Goal: Task Accomplishment & Management: Manage account settings

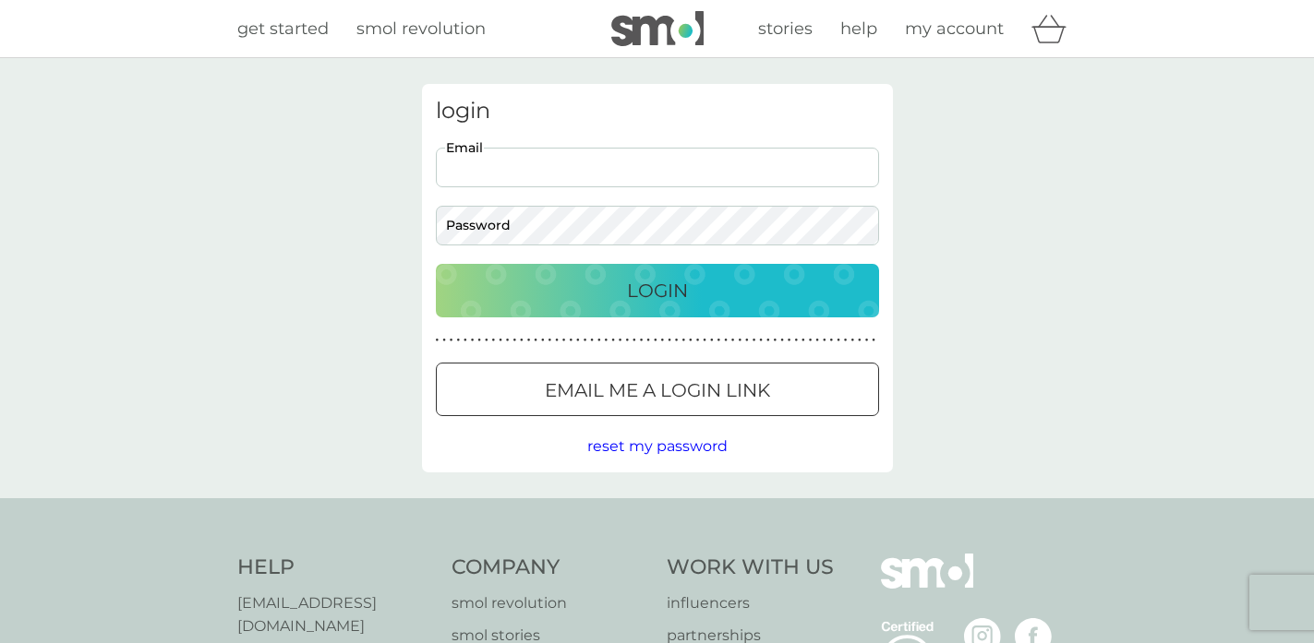
click at [602, 179] on input "Email" at bounding box center [657, 168] width 443 height 40
type input "shaista1110@gmail.com"
click at [641, 282] on p "Login" at bounding box center [657, 291] width 61 height 30
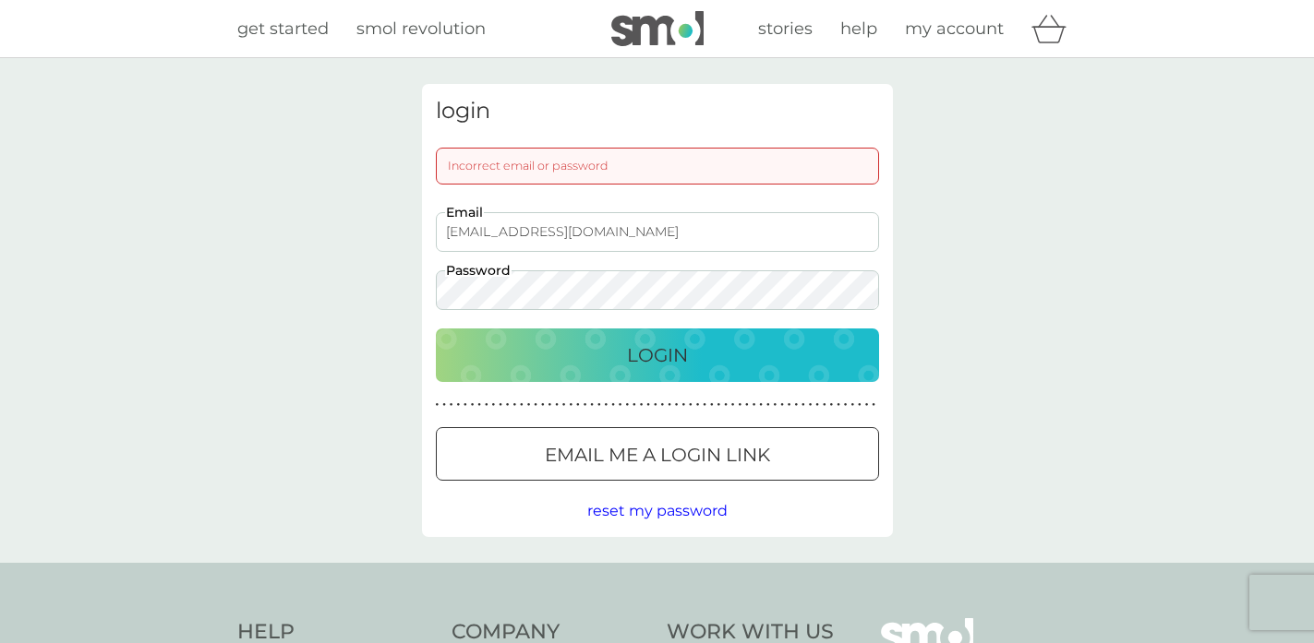
click at [713, 352] on div "Login" at bounding box center [657, 356] width 406 height 30
click at [356, 287] on div "login Incorrect email or password shaista1110@gmail.com Email Password Login ● …" at bounding box center [657, 310] width 1314 height 505
click at [436, 329] on button "Login" at bounding box center [657, 356] width 443 height 54
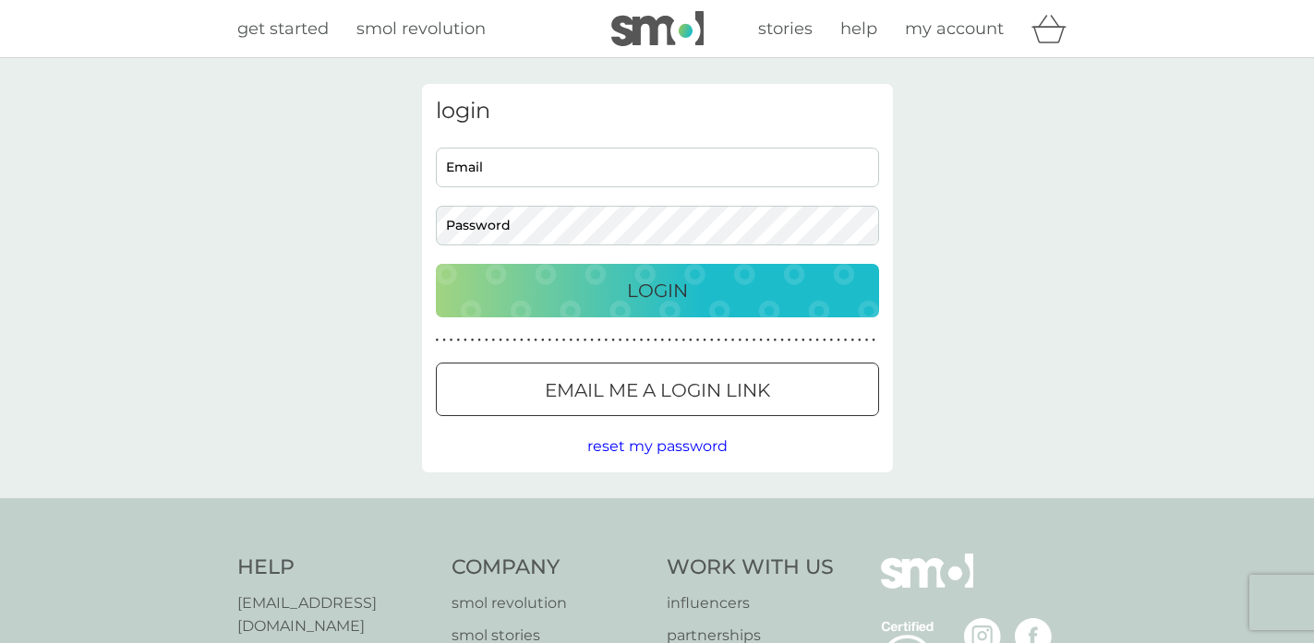
click at [612, 395] on p "Email me a login link" at bounding box center [657, 391] width 225 height 30
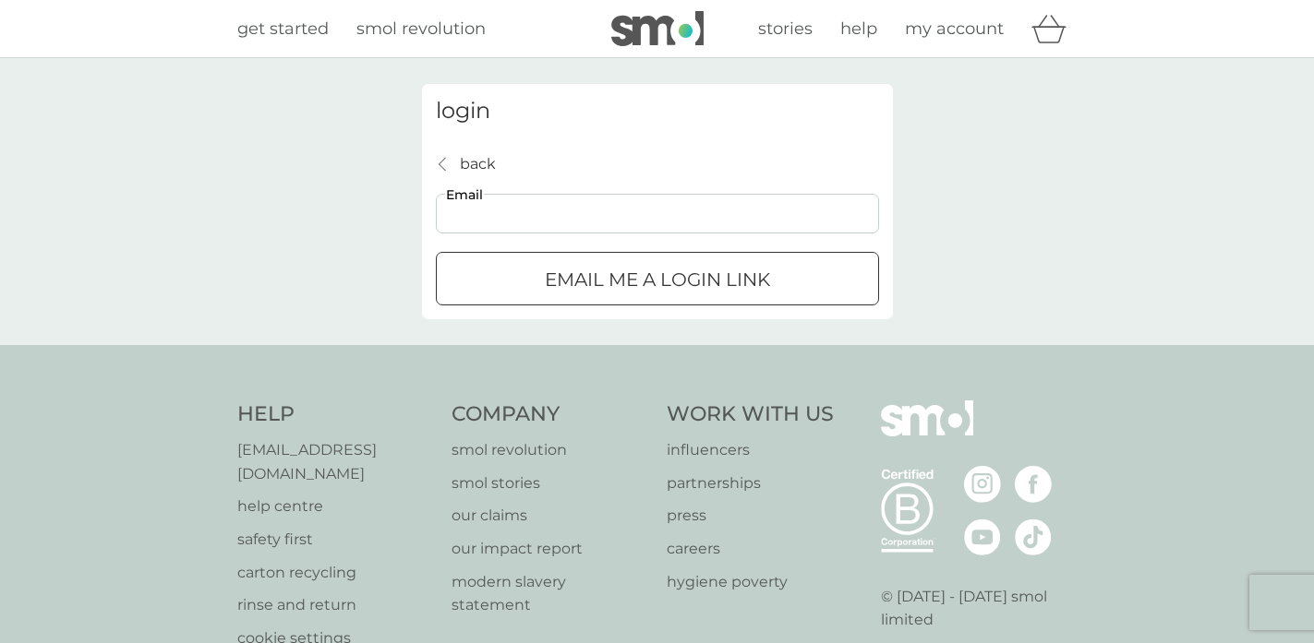
click at [632, 214] on input "Email" at bounding box center [657, 214] width 443 height 40
type input "[EMAIL_ADDRESS][DOMAIN_NAME]"
click at [610, 273] on p "Email me a login link" at bounding box center [657, 280] width 225 height 30
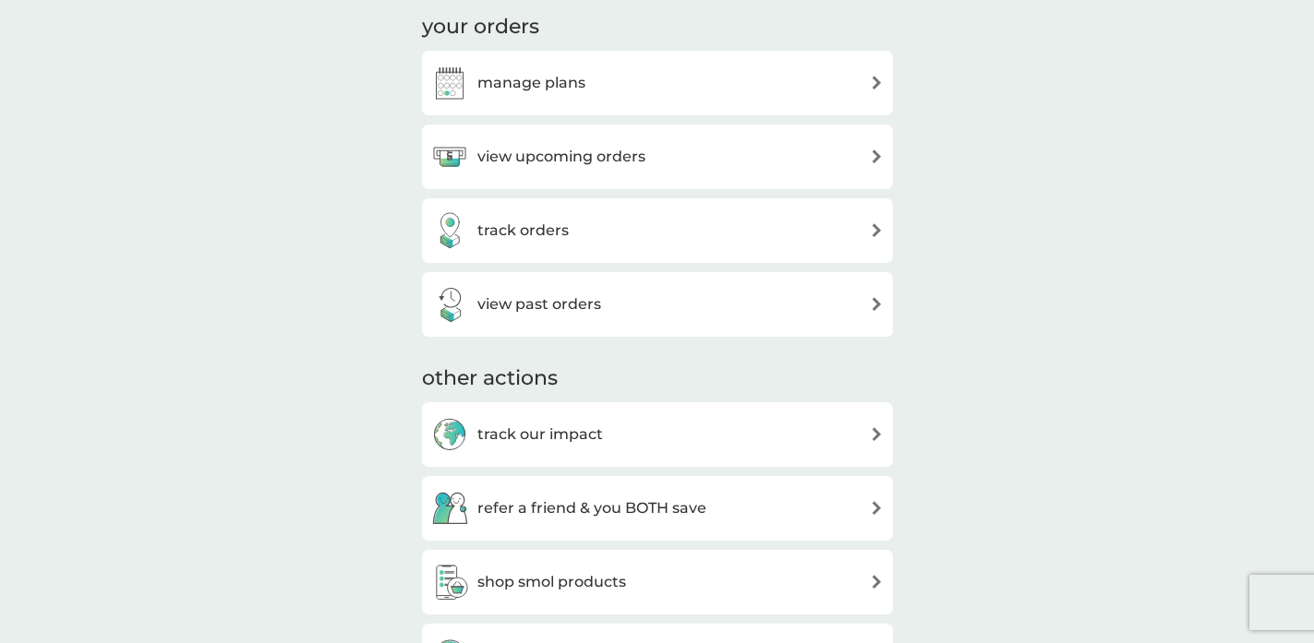
scroll to position [587, 0]
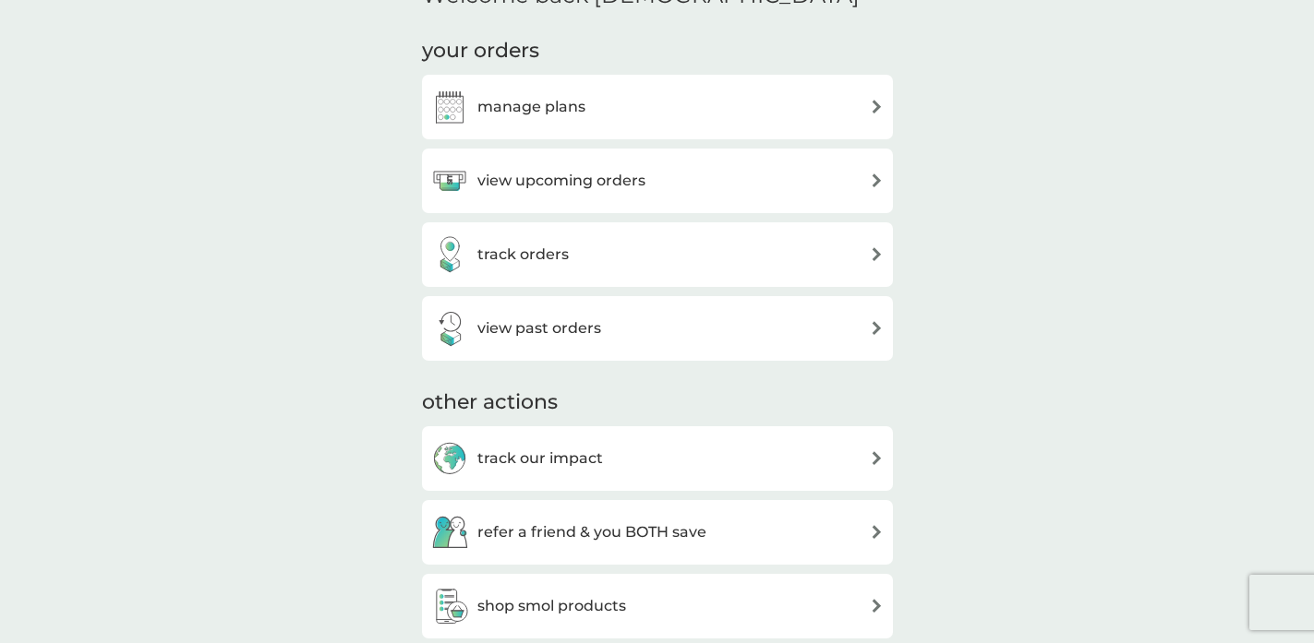
click at [791, 100] on div "manage plans" at bounding box center [657, 107] width 452 height 37
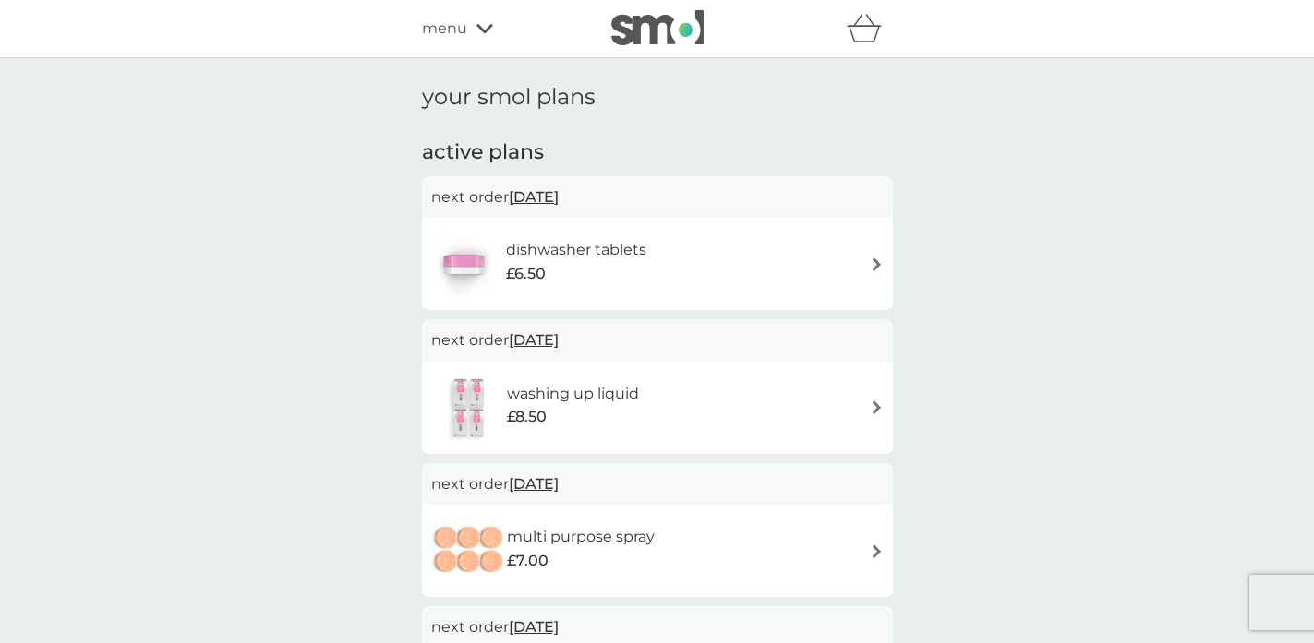
click at [559, 197] on span "[DATE]" at bounding box center [534, 197] width 50 height 36
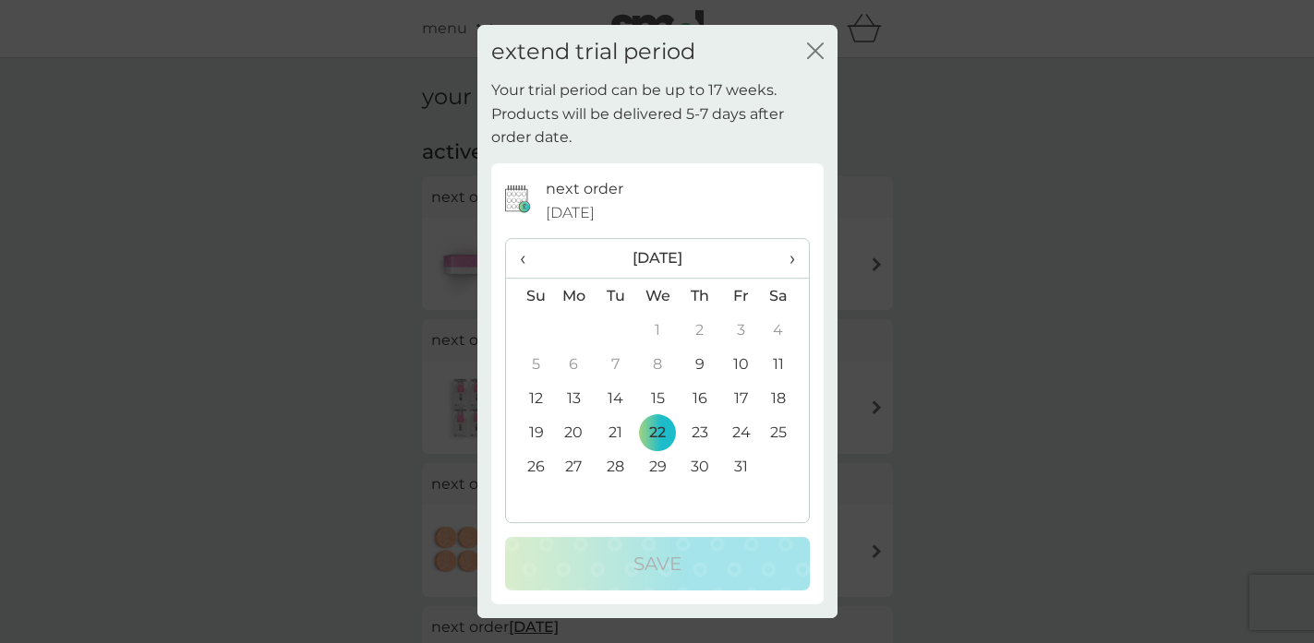
click at [789, 264] on span "›" at bounding box center [784, 258] width 18 height 39
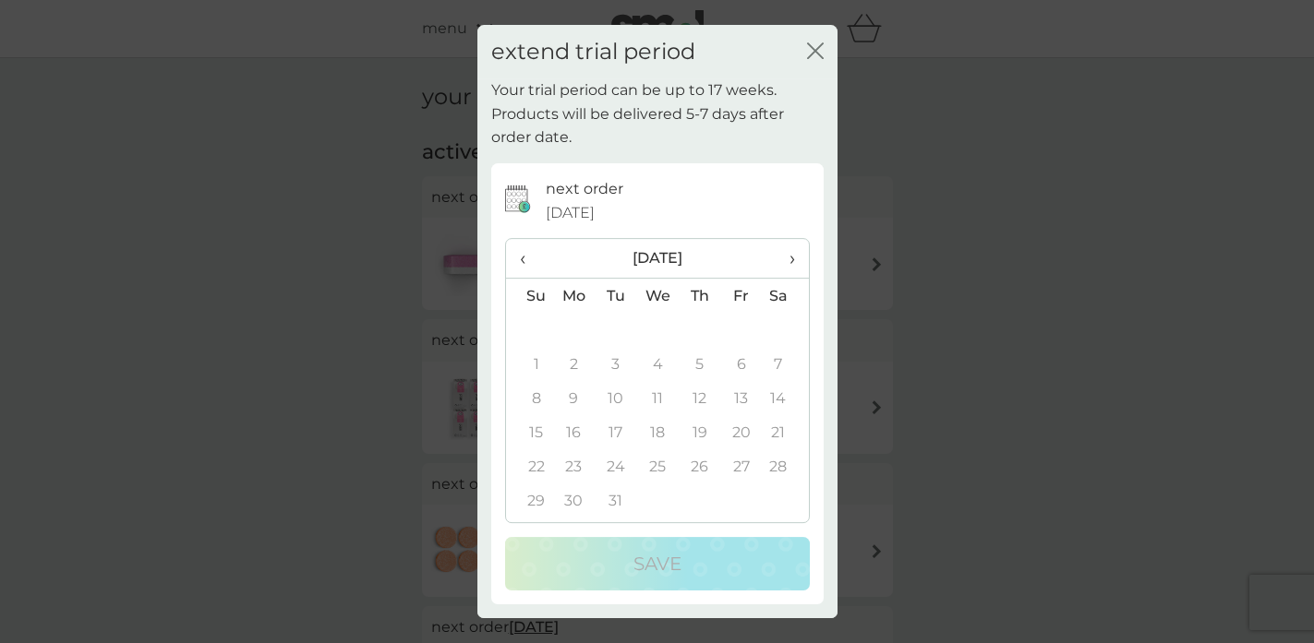
click at [789, 264] on span "›" at bounding box center [784, 258] width 18 height 39
click at [523, 265] on span "‹" at bounding box center [529, 258] width 19 height 39
click at [571, 400] on td "11" at bounding box center [574, 398] width 42 height 34
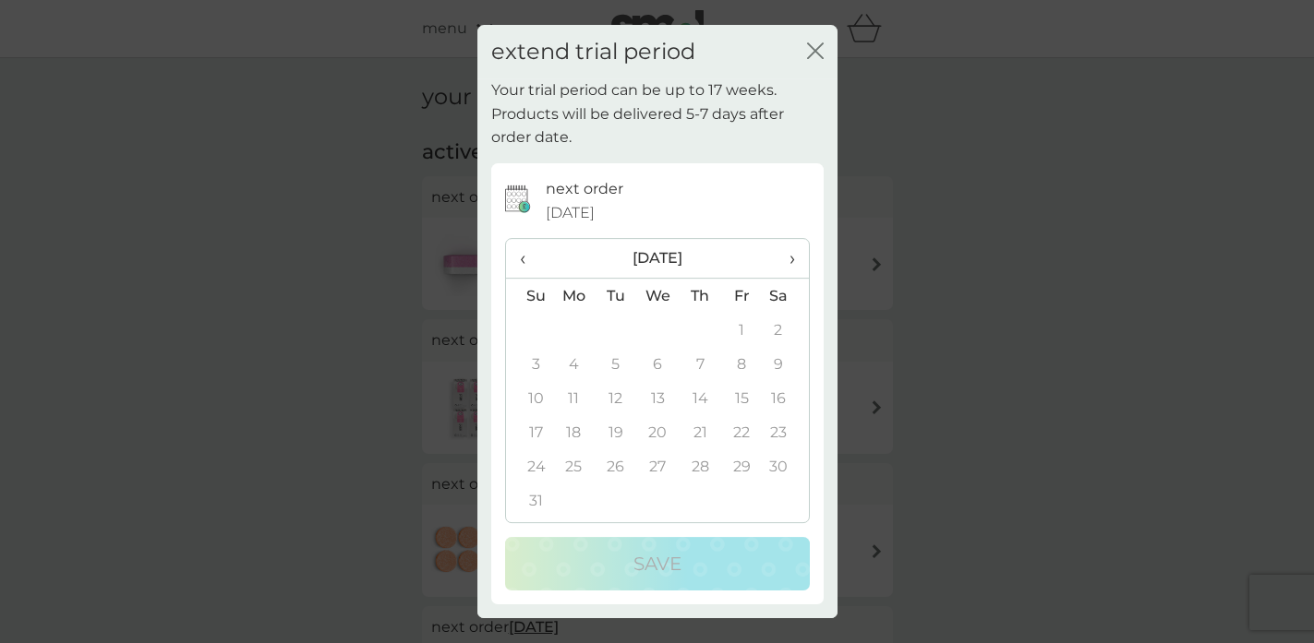
click at [526, 260] on span "‹" at bounding box center [529, 258] width 19 height 39
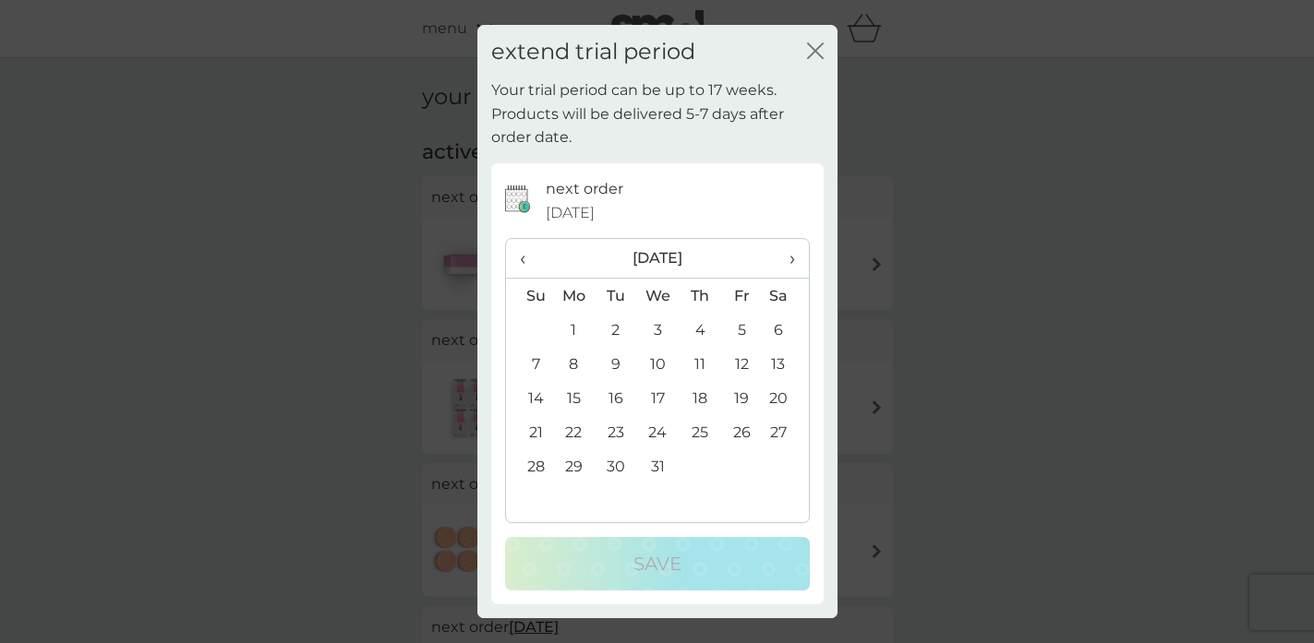
click at [799, 259] on th "›" at bounding box center [785, 259] width 46 height 40
click at [521, 267] on span "‹" at bounding box center [529, 258] width 19 height 39
click at [784, 467] on td "31" at bounding box center [785, 467] width 46 height 34
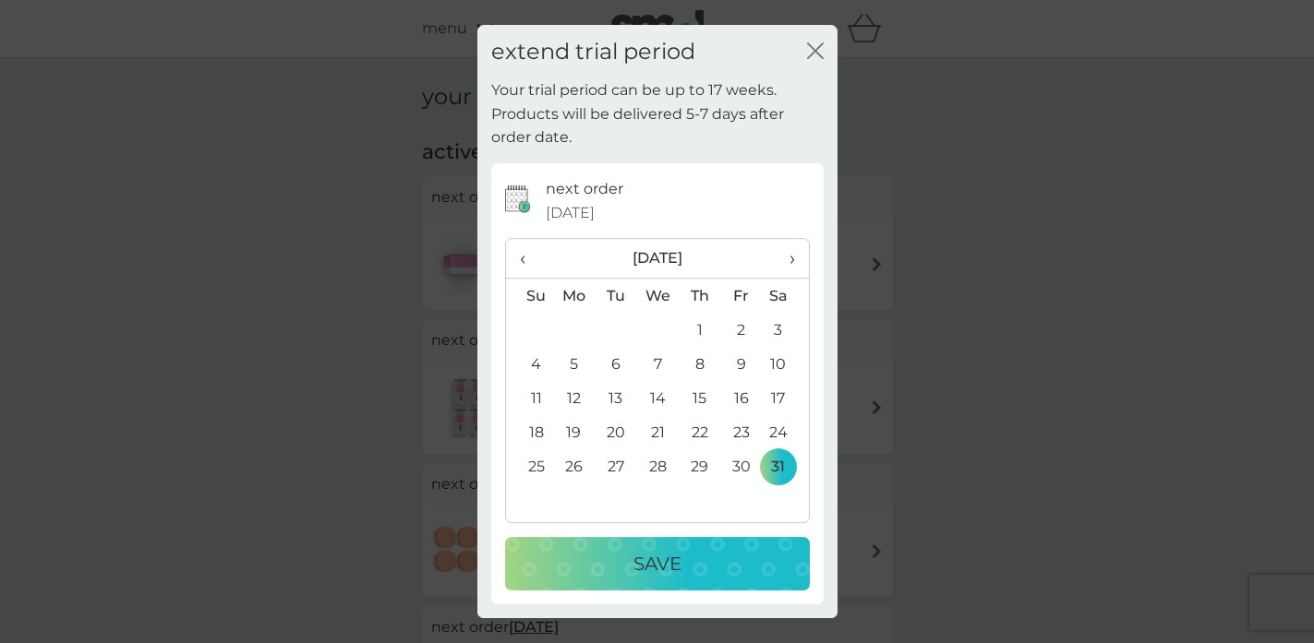
click at [691, 552] on div "Save" at bounding box center [657, 564] width 268 height 30
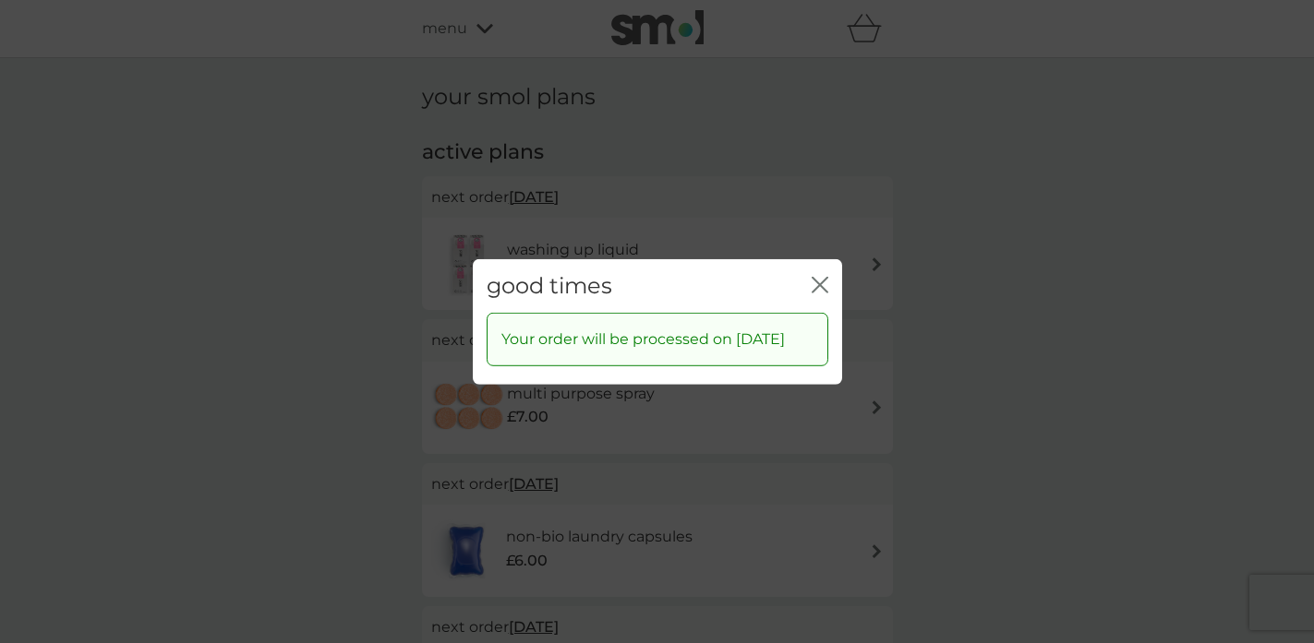
click at [823, 276] on icon "close" at bounding box center [819, 284] width 17 height 17
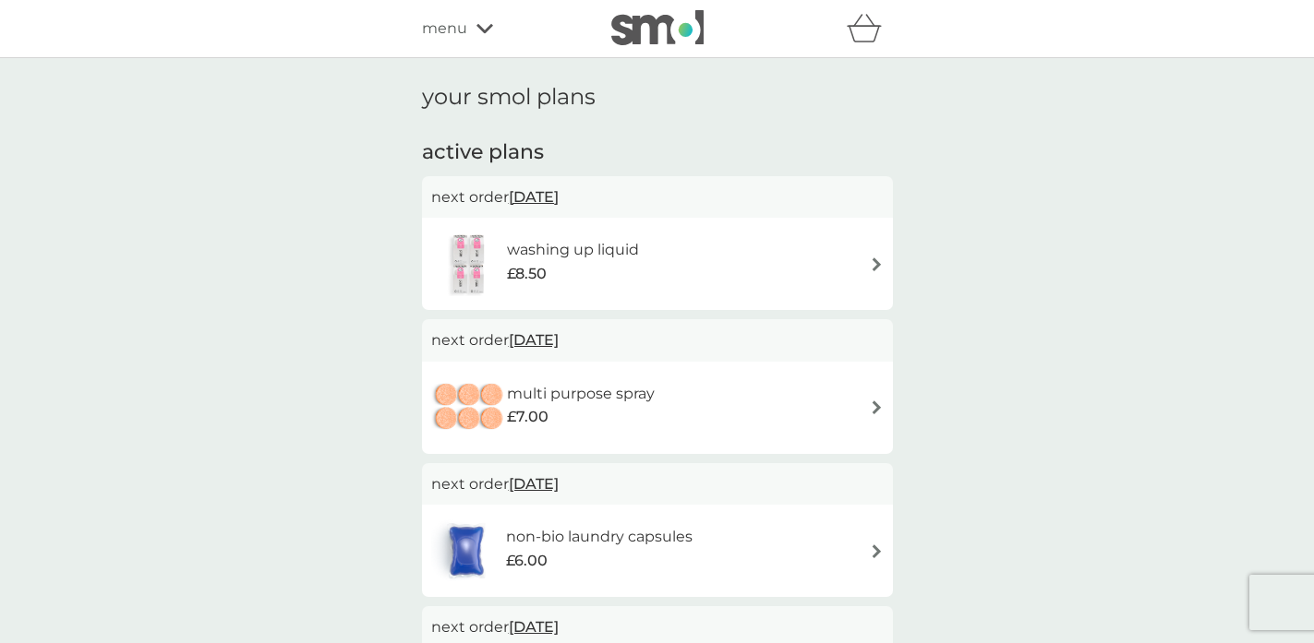
click at [477, 30] on icon at bounding box center [484, 28] width 17 height 11
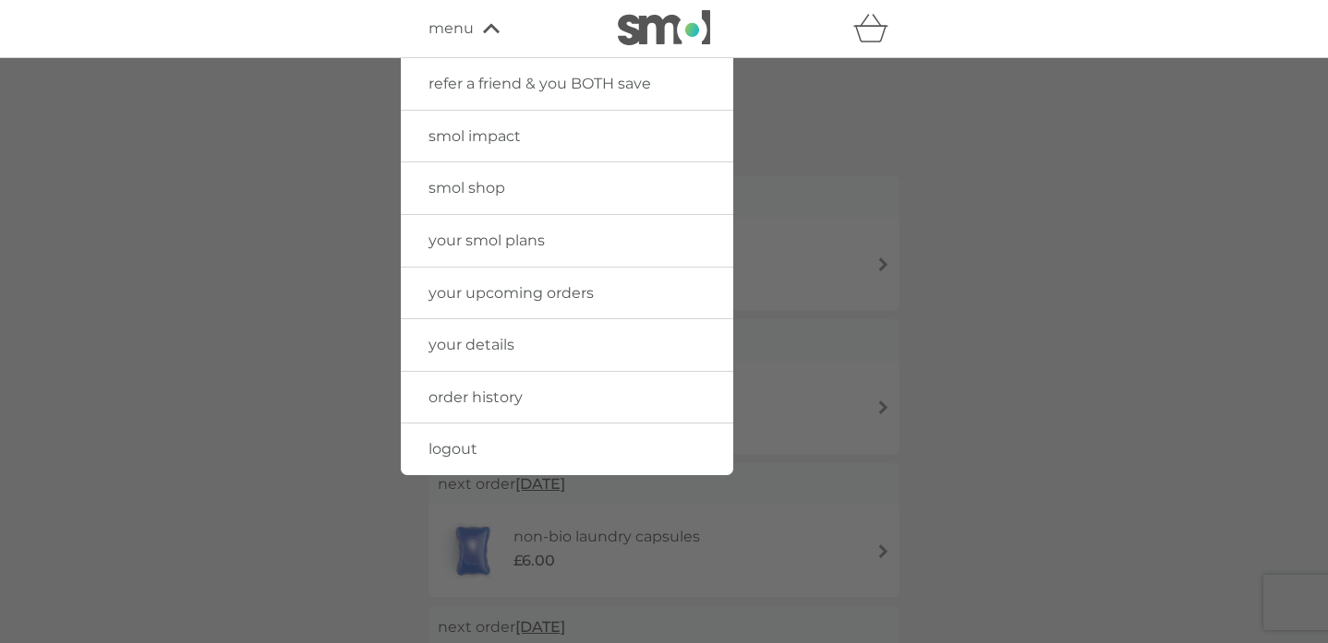
click at [499, 408] on link "order history" at bounding box center [567, 398] width 332 height 52
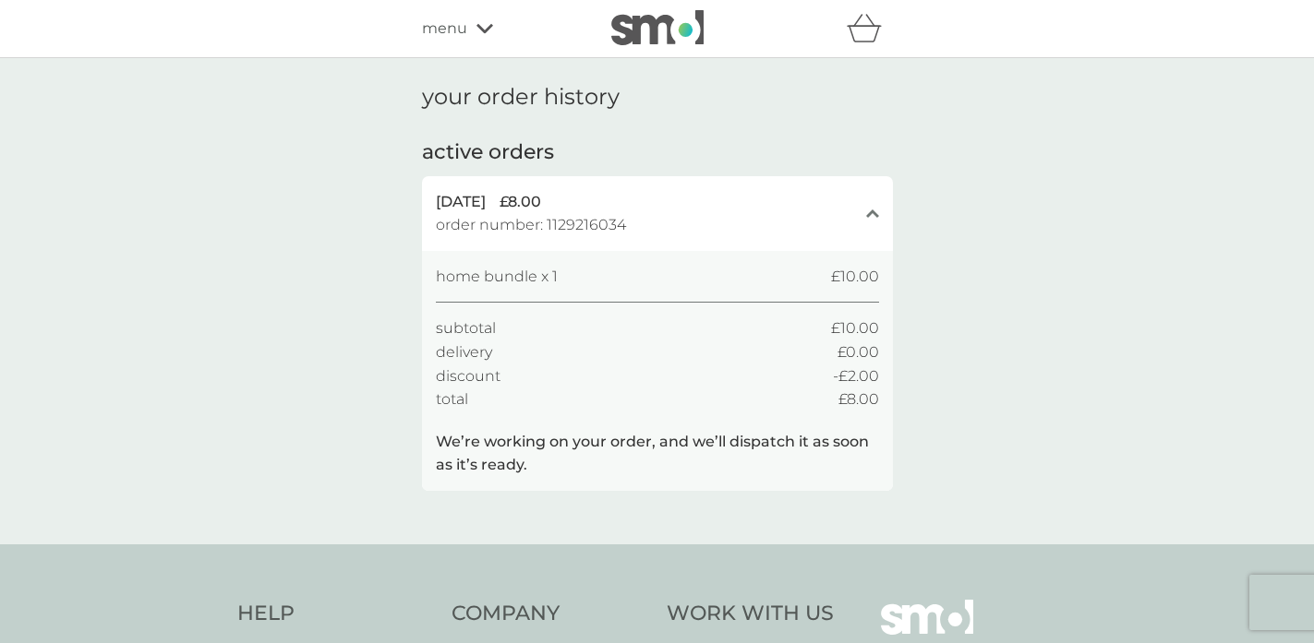
click at [863, 215] on div "[DATE] £8.00 order number: 1129216034 close" at bounding box center [657, 213] width 471 height 75
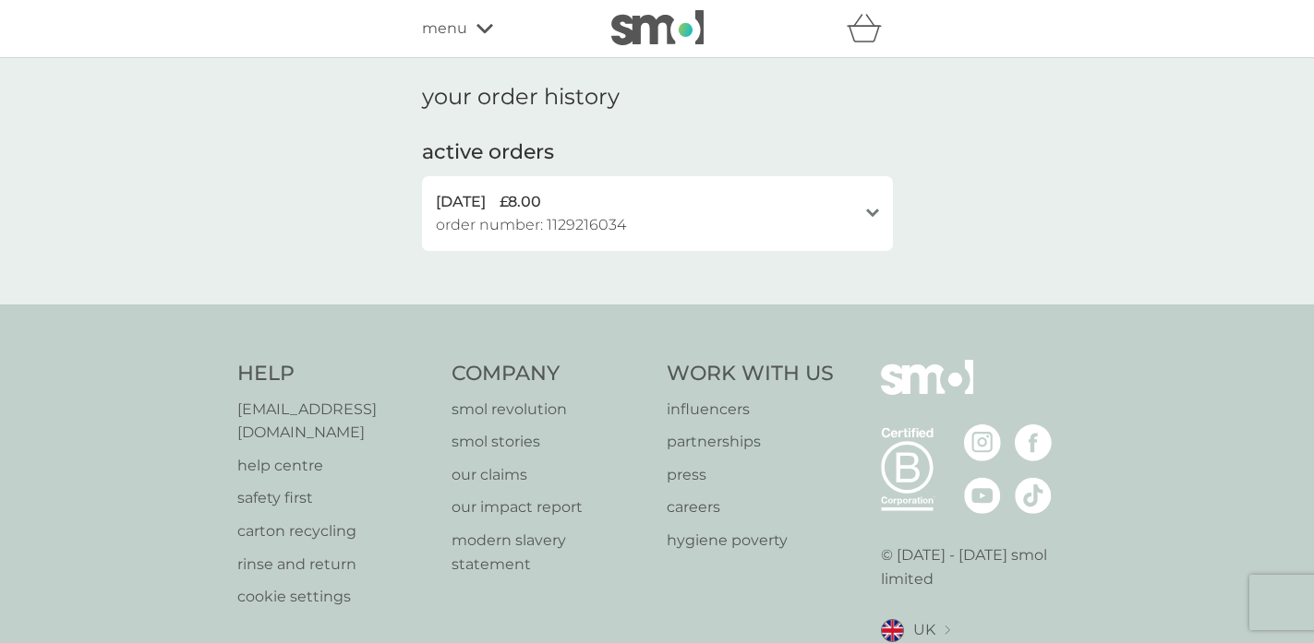
click at [863, 215] on div "[DATE] £8.00 order number: 1129216034 open" at bounding box center [657, 213] width 471 height 75
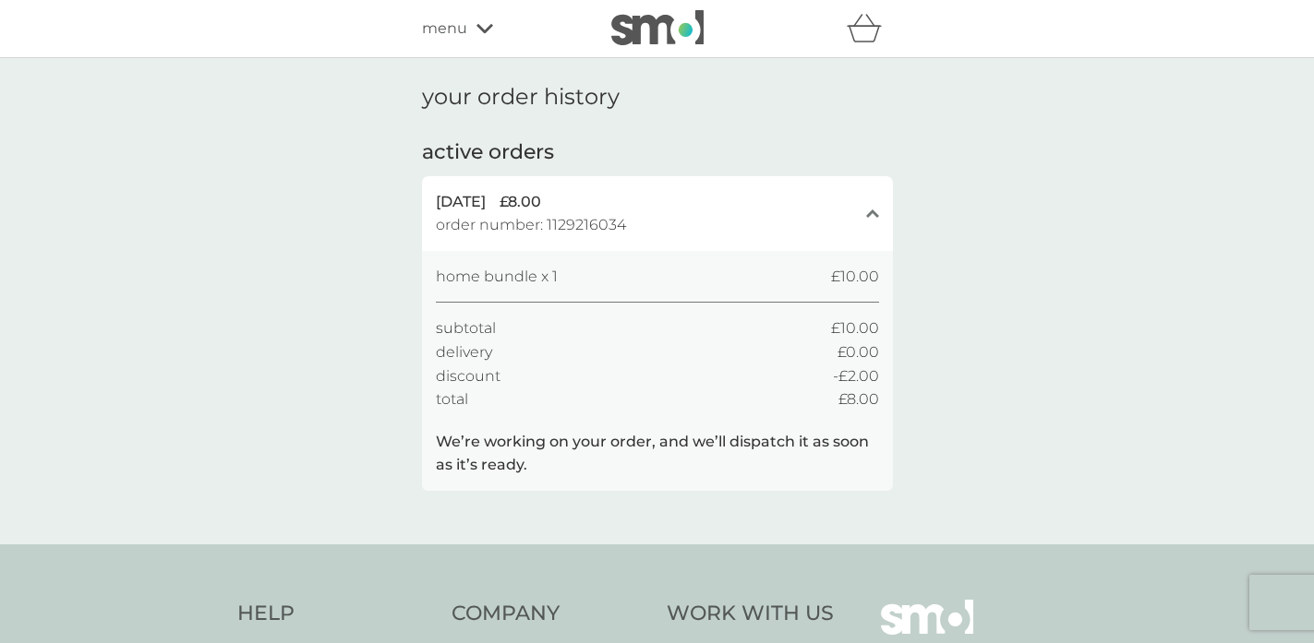
click at [477, 28] on icon at bounding box center [484, 28] width 17 height 9
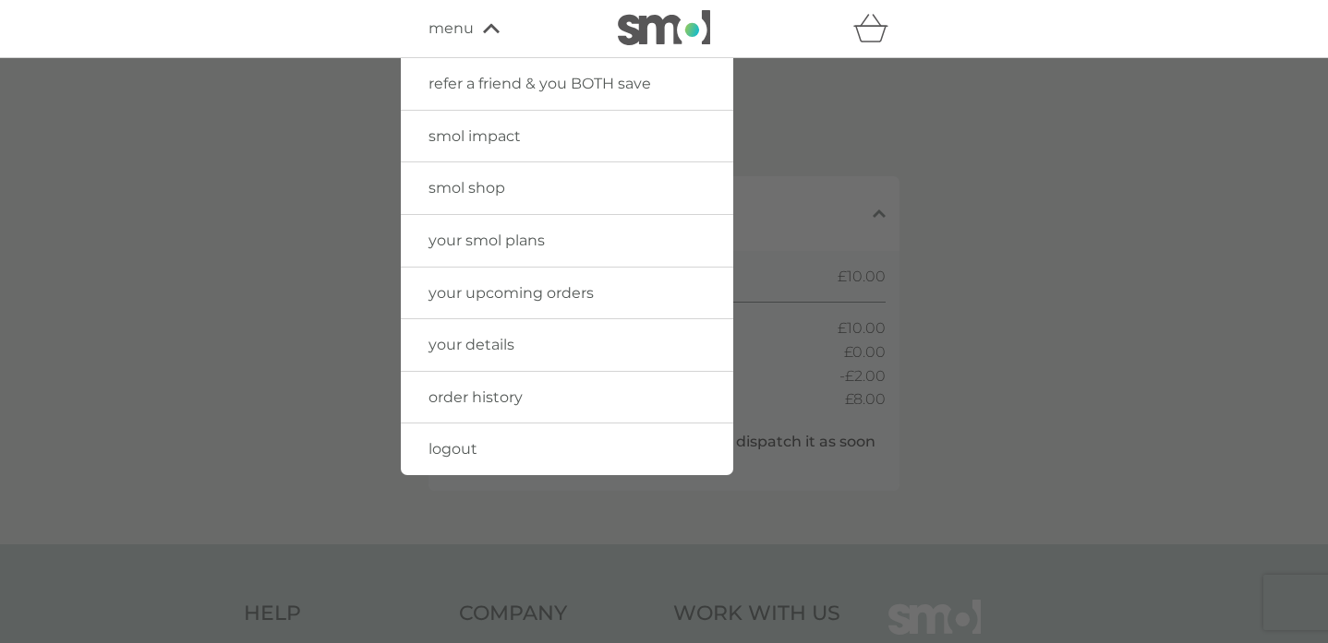
click at [577, 291] on span "your upcoming orders" at bounding box center [510, 293] width 165 height 18
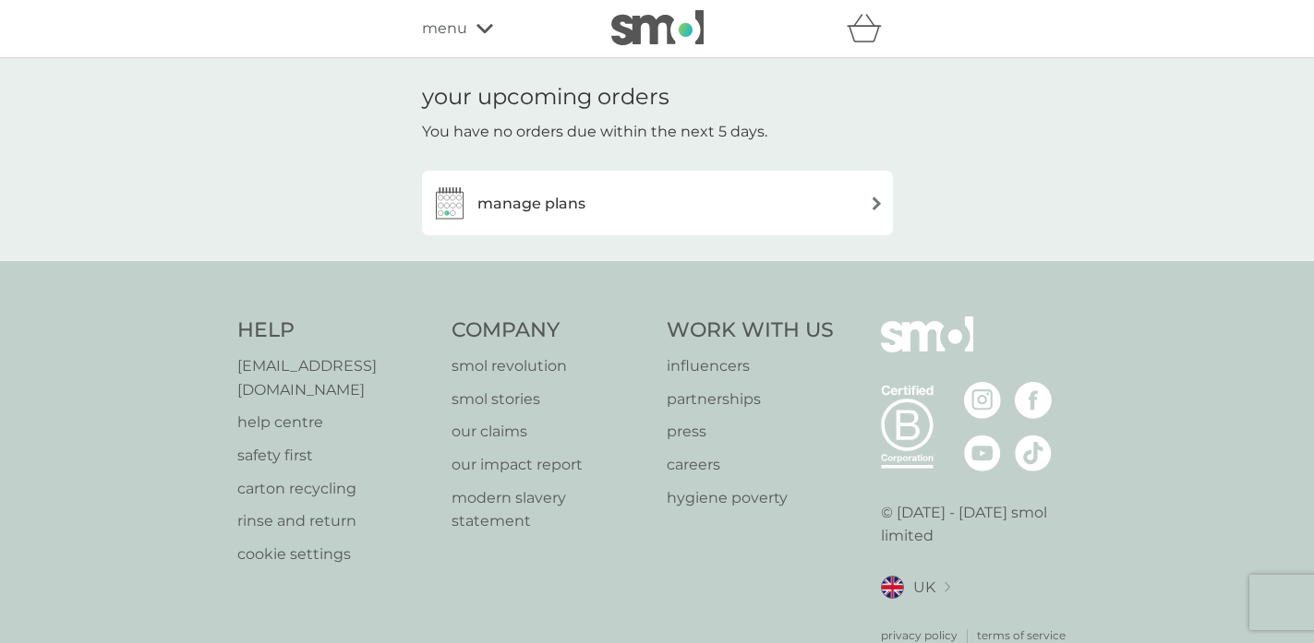
click at [671, 207] on div "manage plans" at bounding box center [657, 203] width 452 height 37
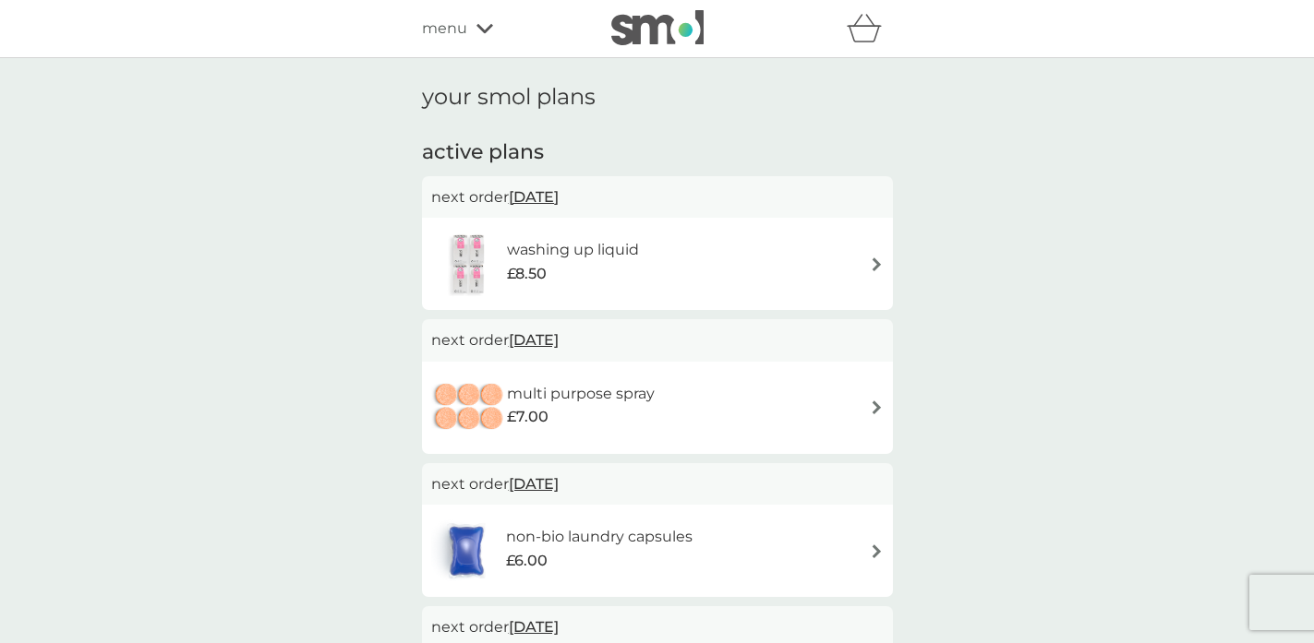
click at [559, 197] on span "[DATE]" at bounding box center [534, 197] width 50 height 36
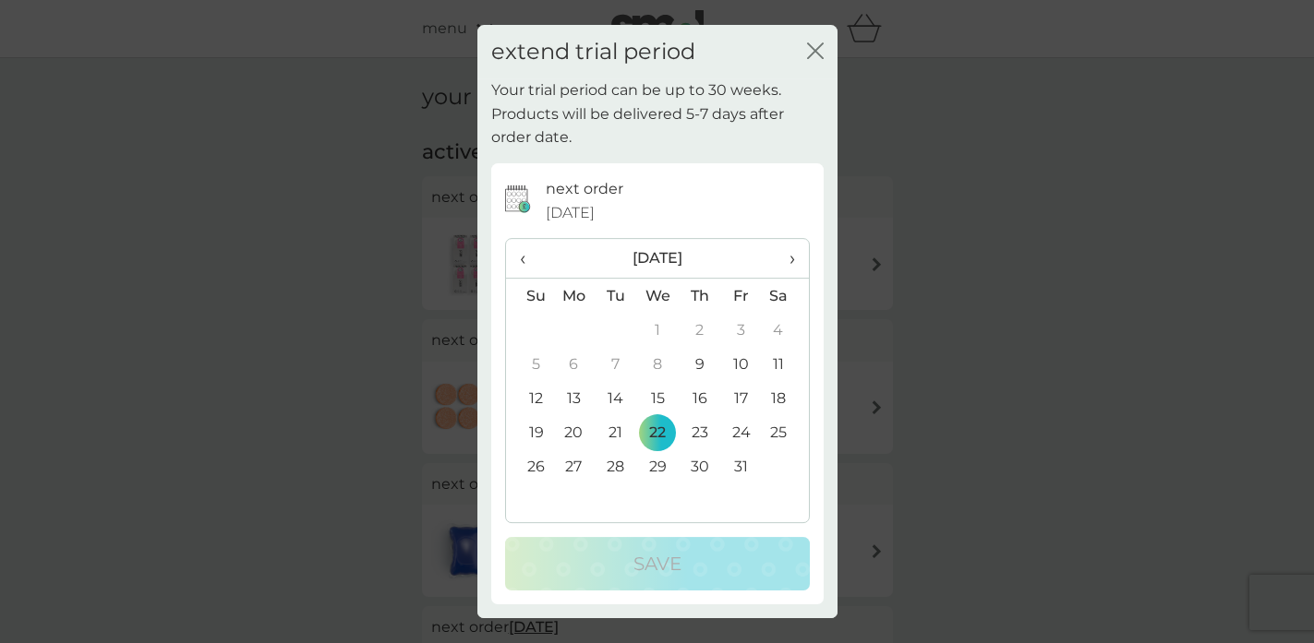
click at [796, 260] on th "›" at bounding box center [785, 259] width 46 height 40
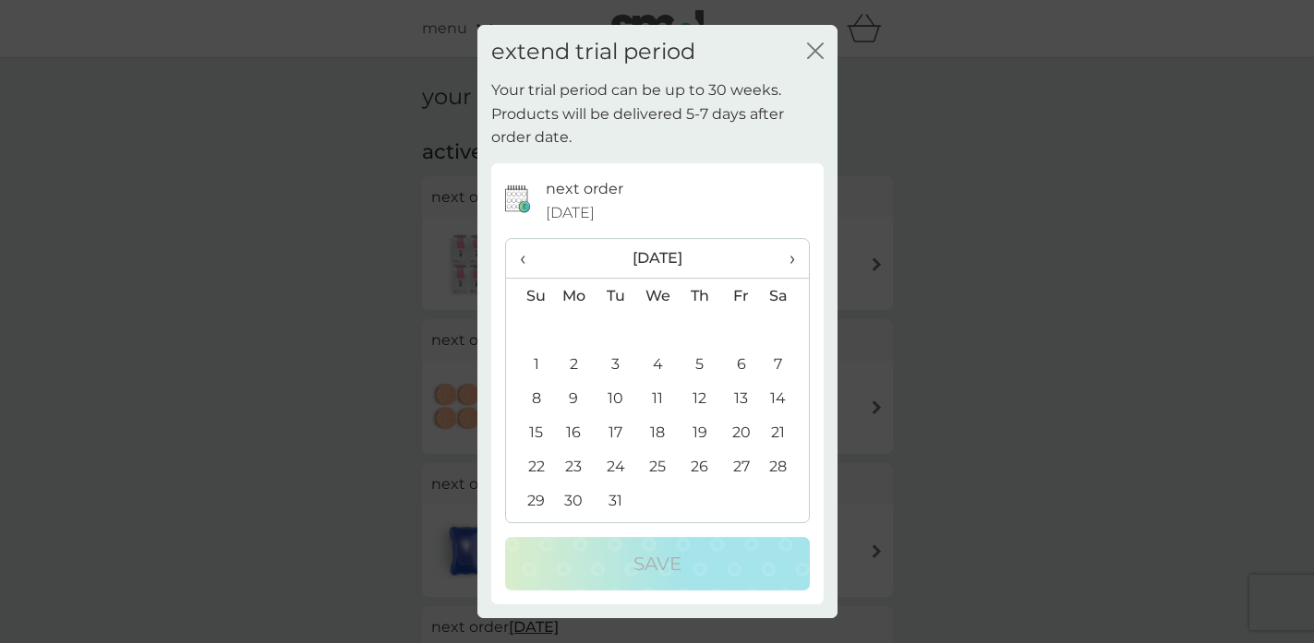
click at [802, 258] on th "›" at bounding box center [785, 259] width 46 height 40
click at [653, 365] on td "6" at bounding box center [657, 364] width 42 height 34
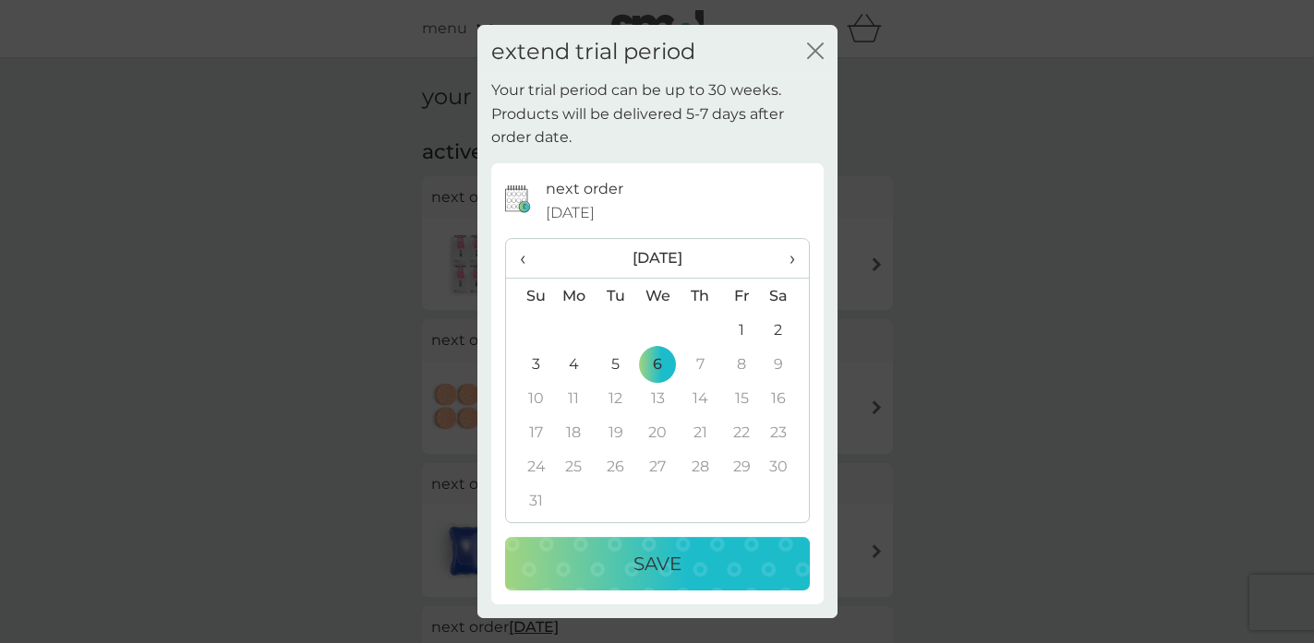
click at [624, 567] on div "Save" at bounding box center [657, 564] width 268 height 30
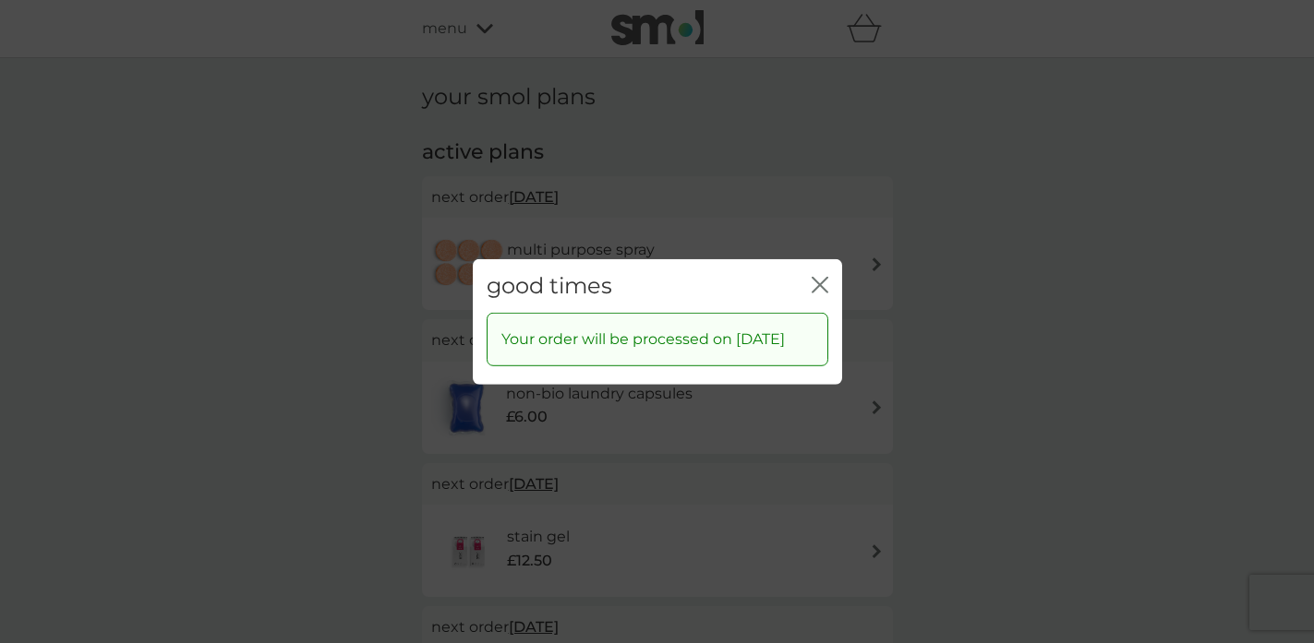
click at [824, 276] on icon "close" at bounding box center [819, 284] width 17 height 17
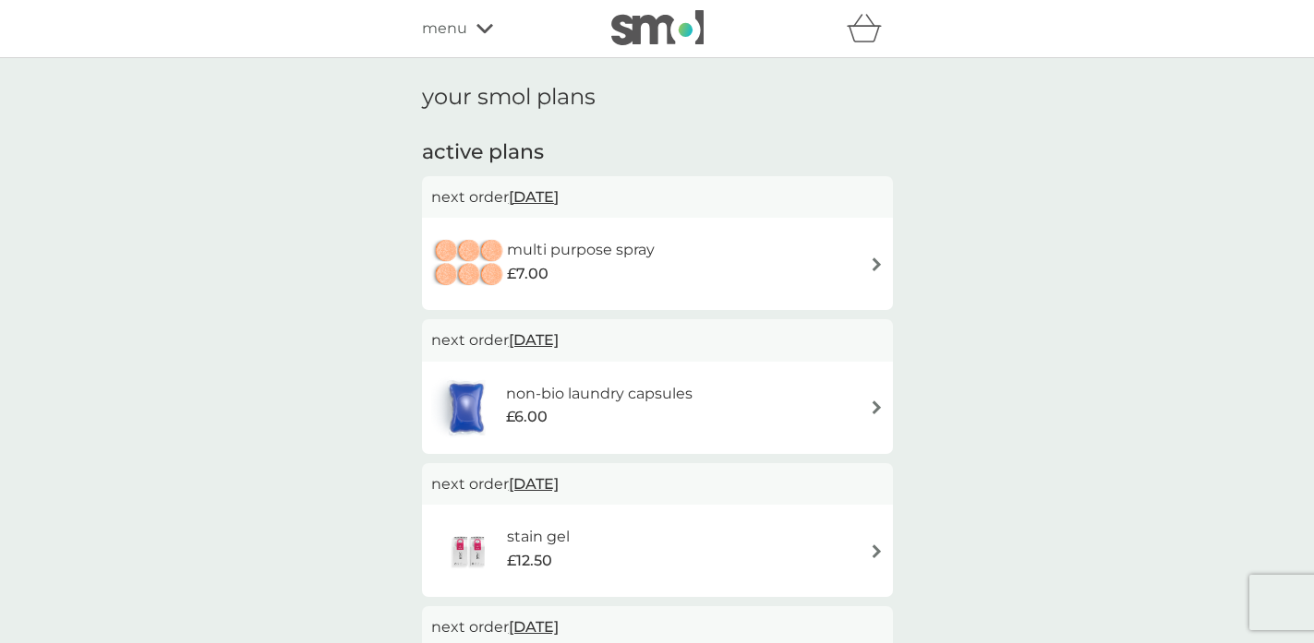
click at [559, 202] on span "[DATE]" at bounding box center [534, 197] width 50 height 36
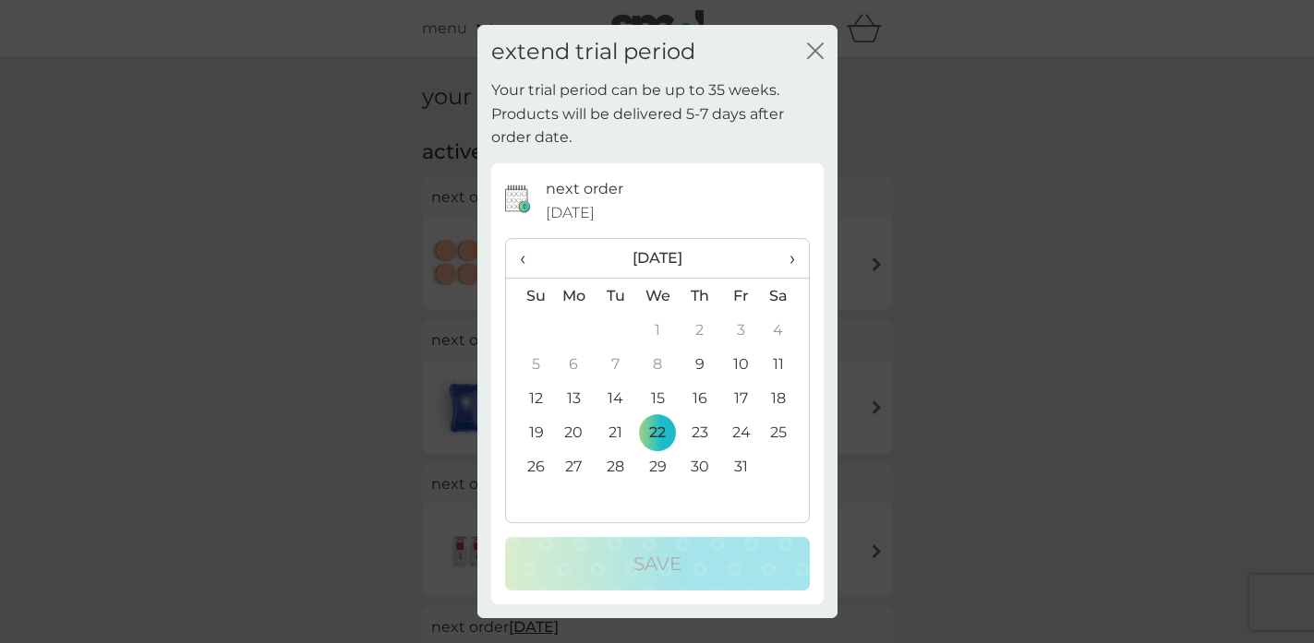
click at [792, 271] on span "›" at bounding box center [784, 258] width 18 height 39
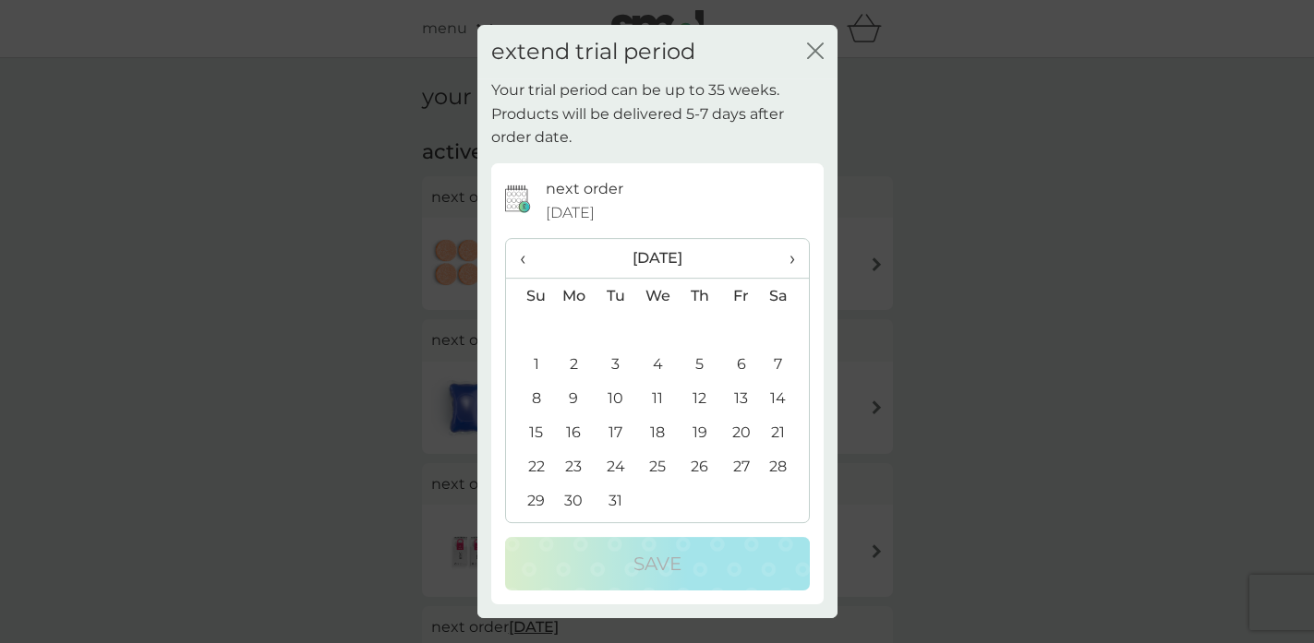
click at [792, 271] on span "›" at bounding box center [784, 258] width 18 height 39
click at [659, 370] on td "10" at bounding box center [657, 364] width 42 height 34
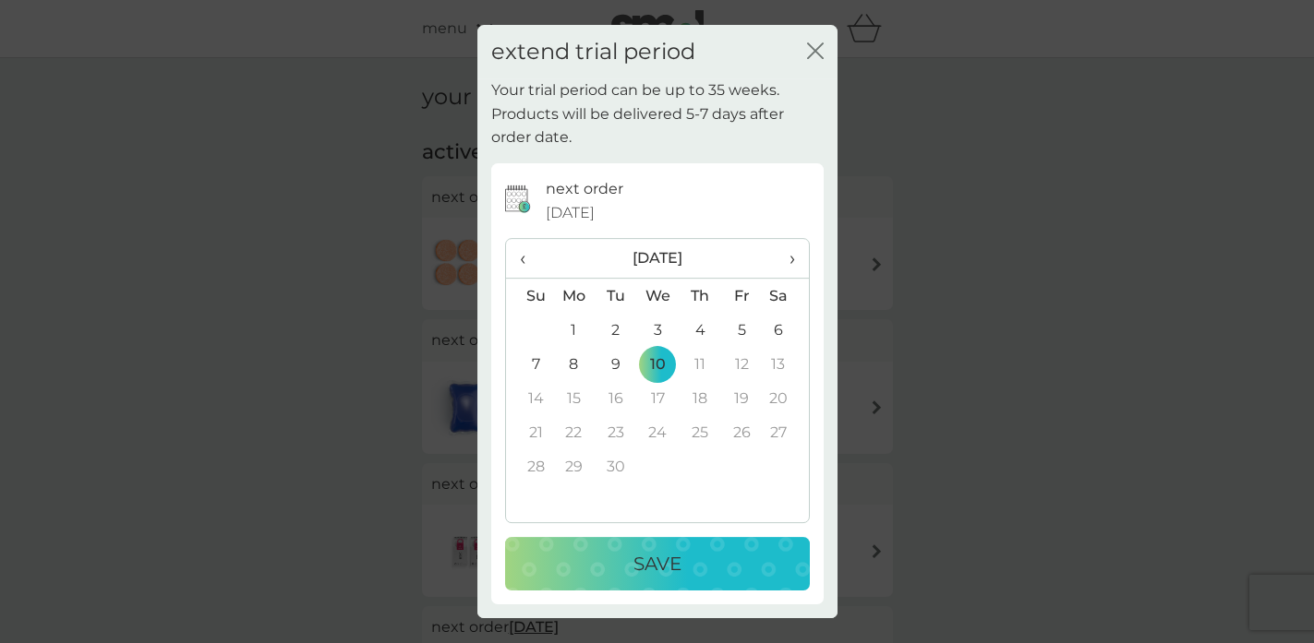
click at [637, 570] on p "Save" at bounding box center [657, 564] width 48 height 30
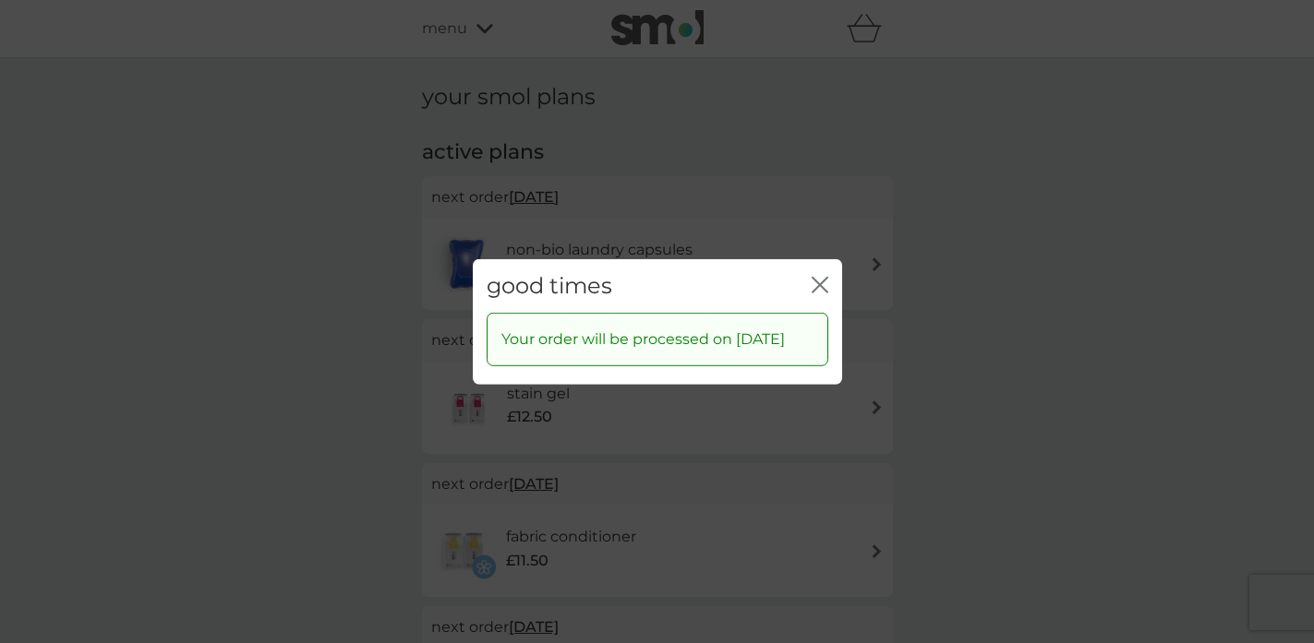
click at [816, 277] on icon "close" at bounding box center [815, 284] width 7 height 15
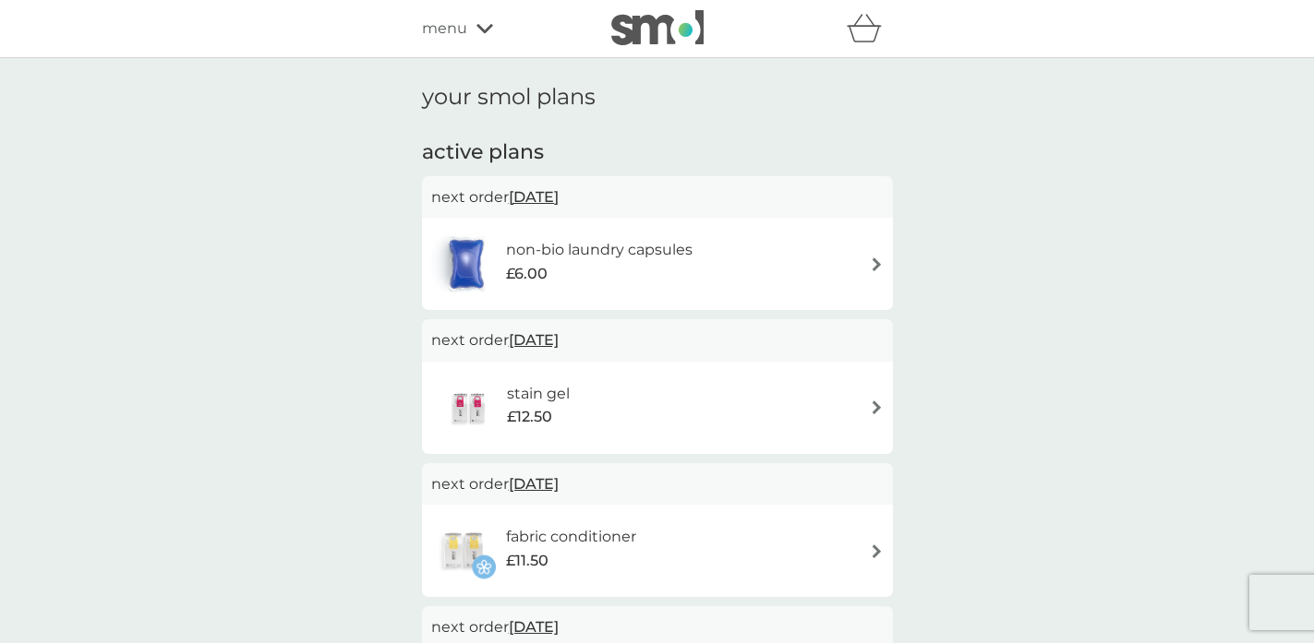
click at [559, 200] on span "[DATE]" at bounding box center [534, 197] width 50 height 36
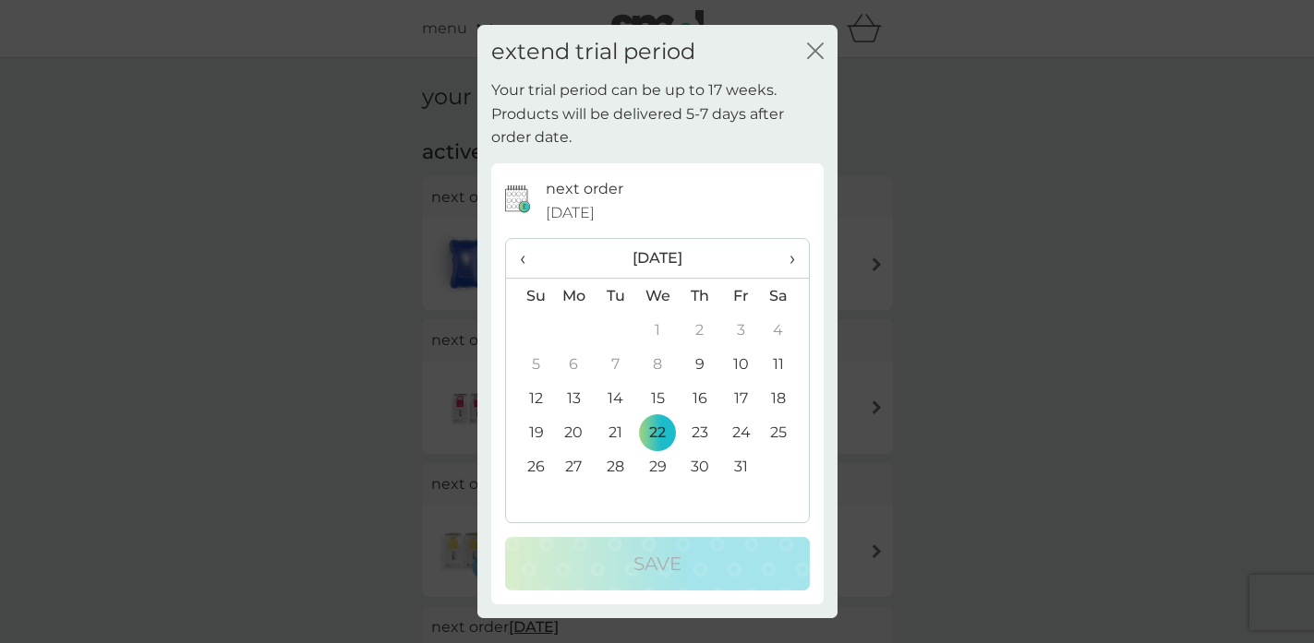
click at [797, 263] on th "›" at bounding box center [785, 259] width 46 height 40
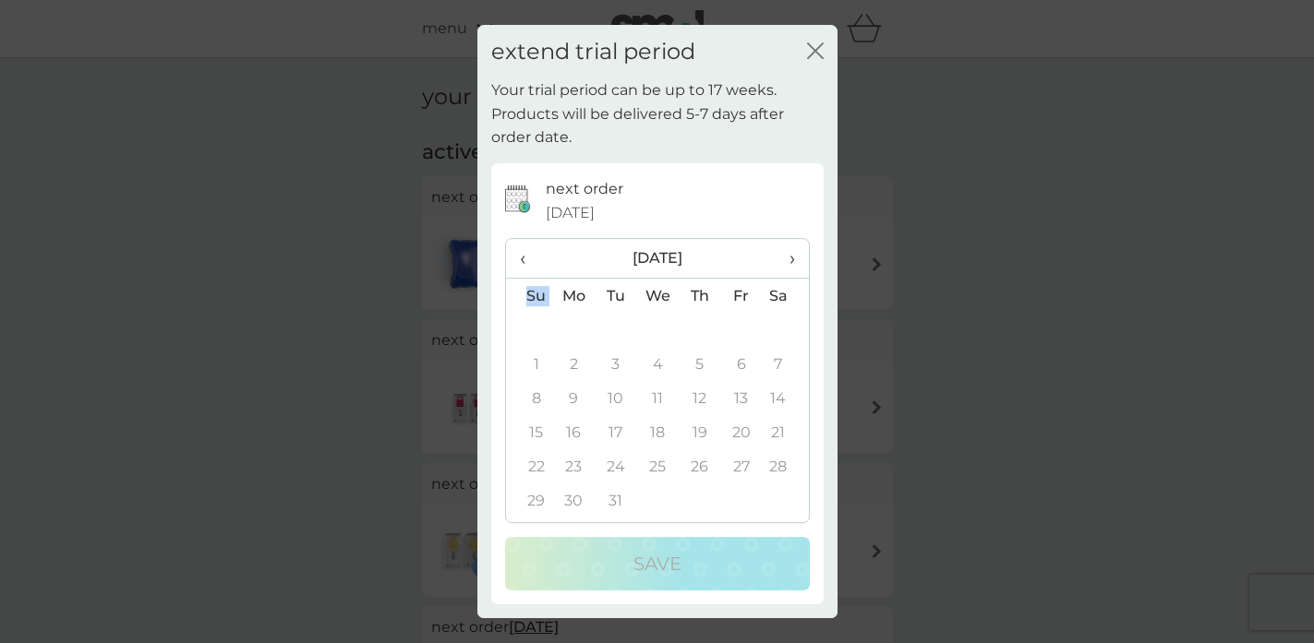
click at [797, 263] on th "›" at bounding box center [785, 259] width 46 height 40
click at [522, 257] on span "‹" at bounding box center [529, 258] width 19 height 39
click at [527, 262] on span "‹" at bounding box center [529, 258] width 19 height 39
click at [518, 260] on th "‹" at bounding box center [529, 259] width 47 height 40
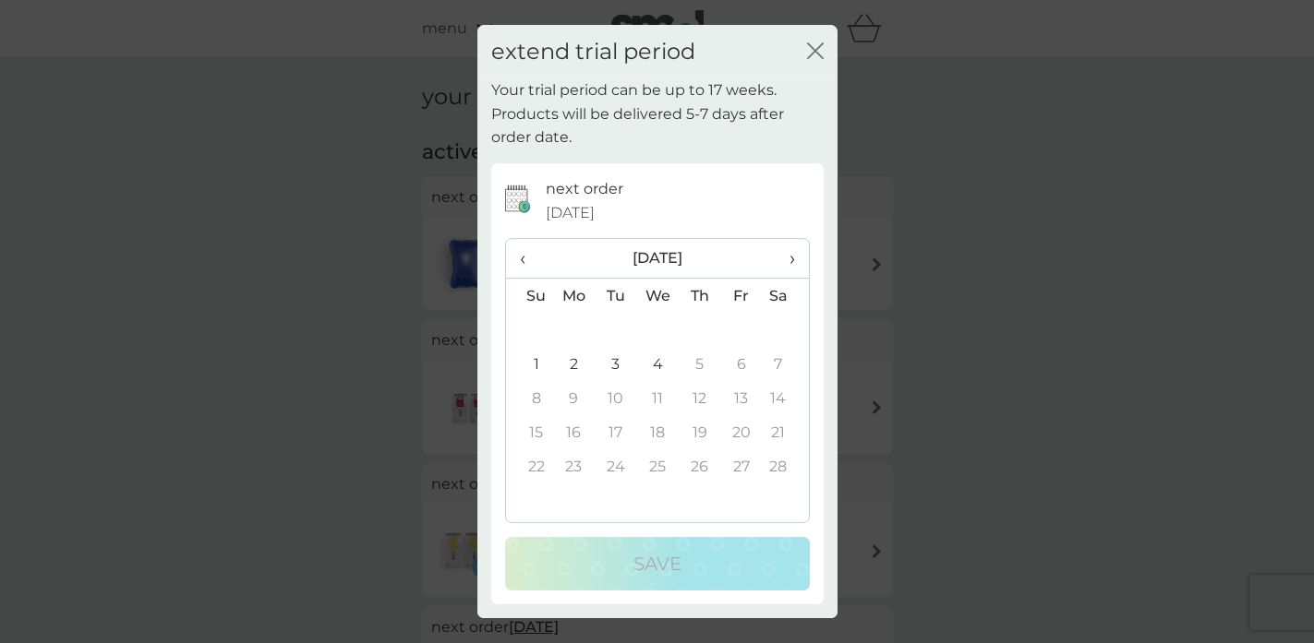
click at [659, 366] on td "4" at bounding box center [657, 364] width 42 height 34
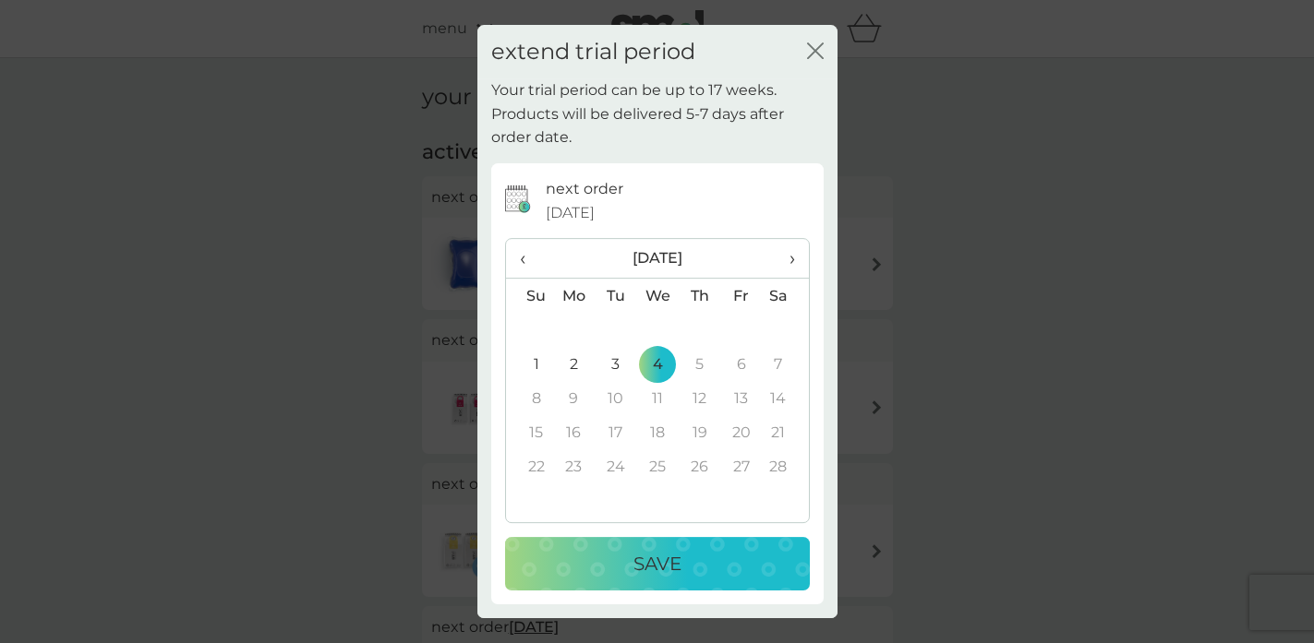
click at [633, 562] on p "Save" at bounding box center [657, 564] width 48 height 30
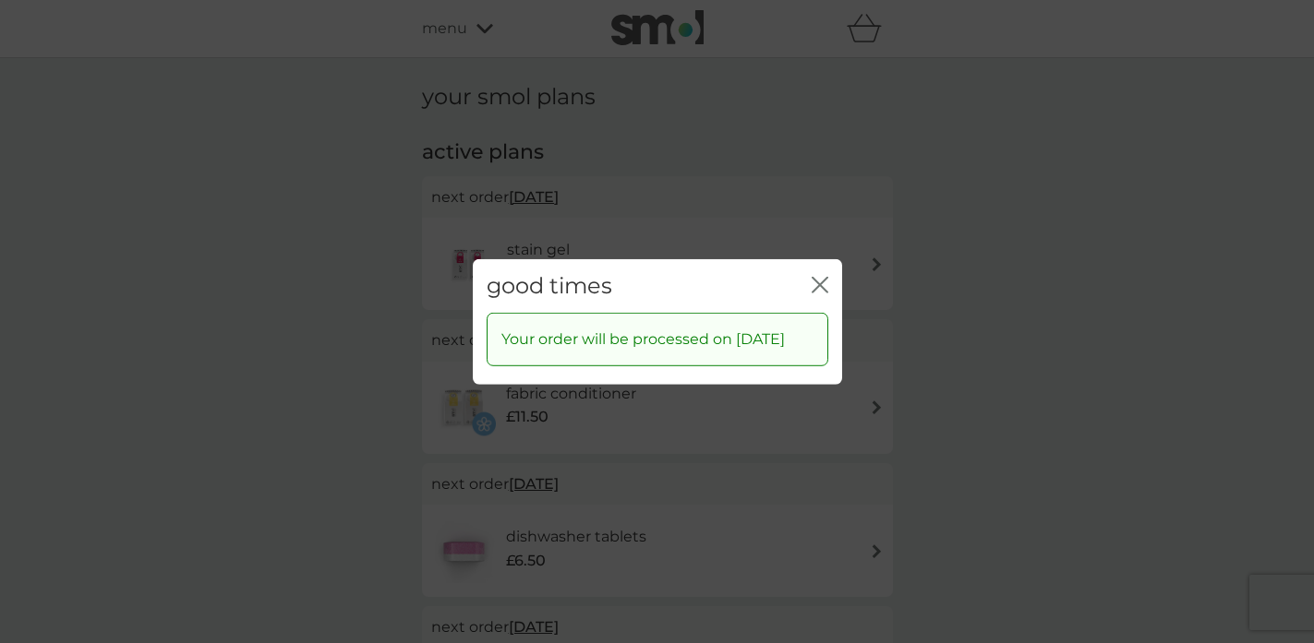
click at [813, 276] on icon "close" at bounding box center [819, 284] width 17 height 17
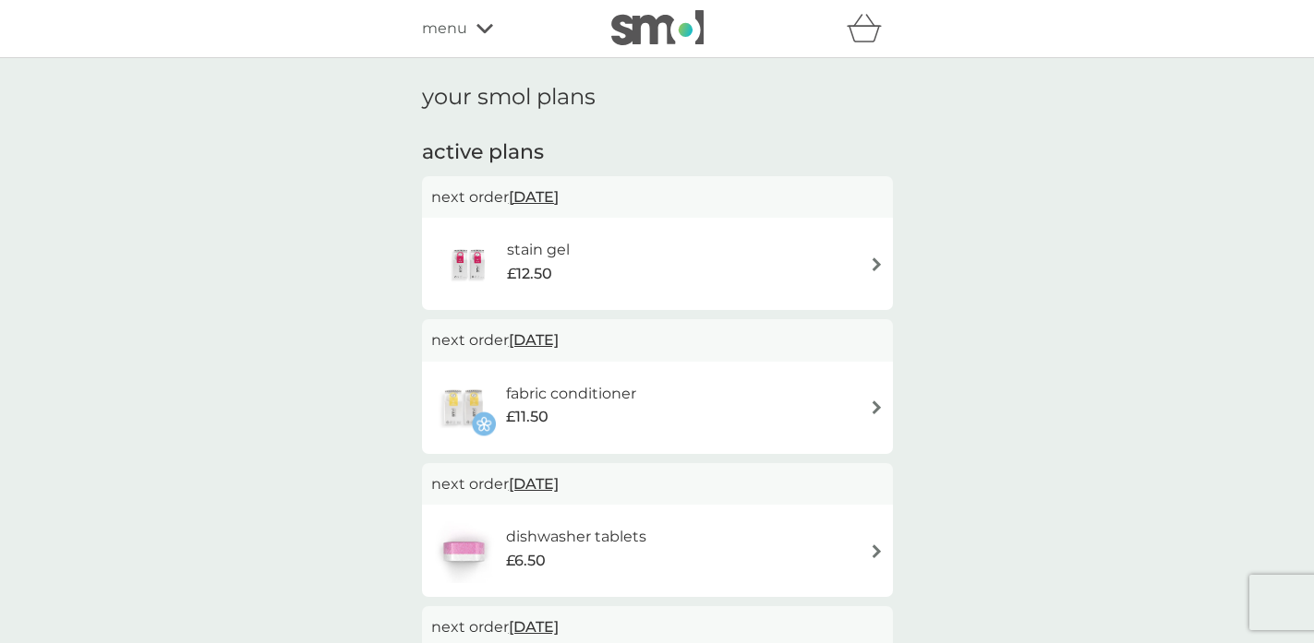
click at [559, 195] on span "[DATE]" at bounding box center [534, 197] width 50 height 36
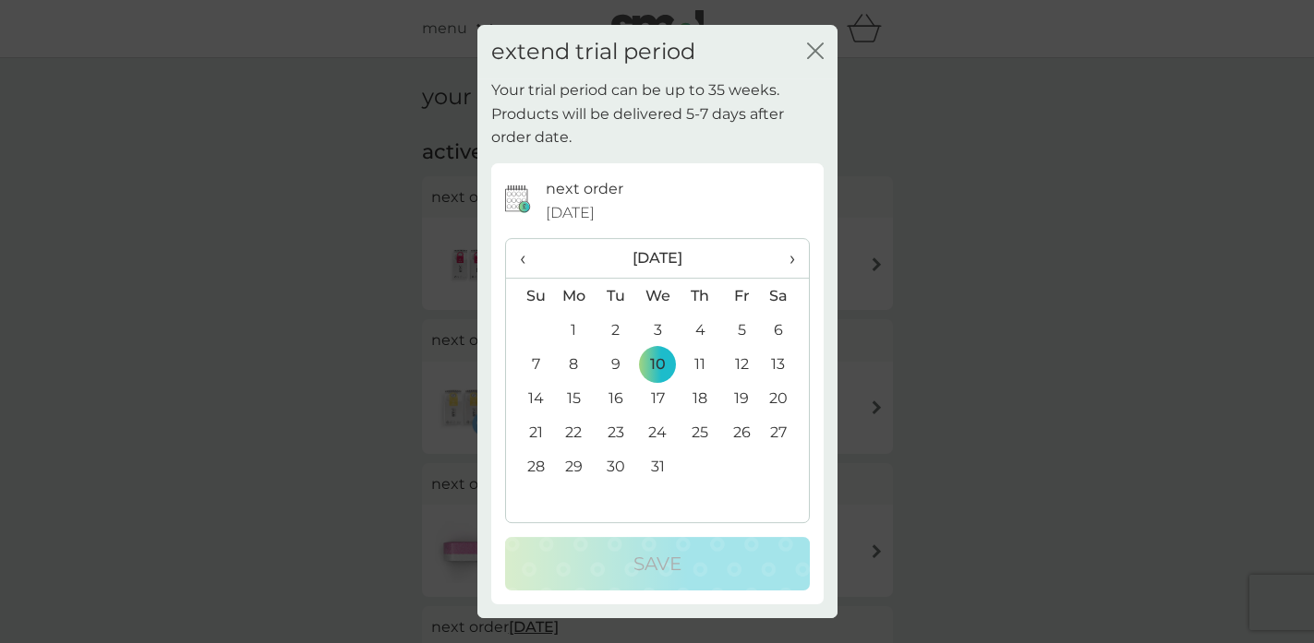
click at [788, 267] on span "›" at bounding box center [784, 258] width 18 height 39
click at [595, 211] on span "[DATE]" at bounding box center [570, 213] width 49 height 24
click at [794, 258] on th "›" at bounding box center [785, 259] width 46 height 40
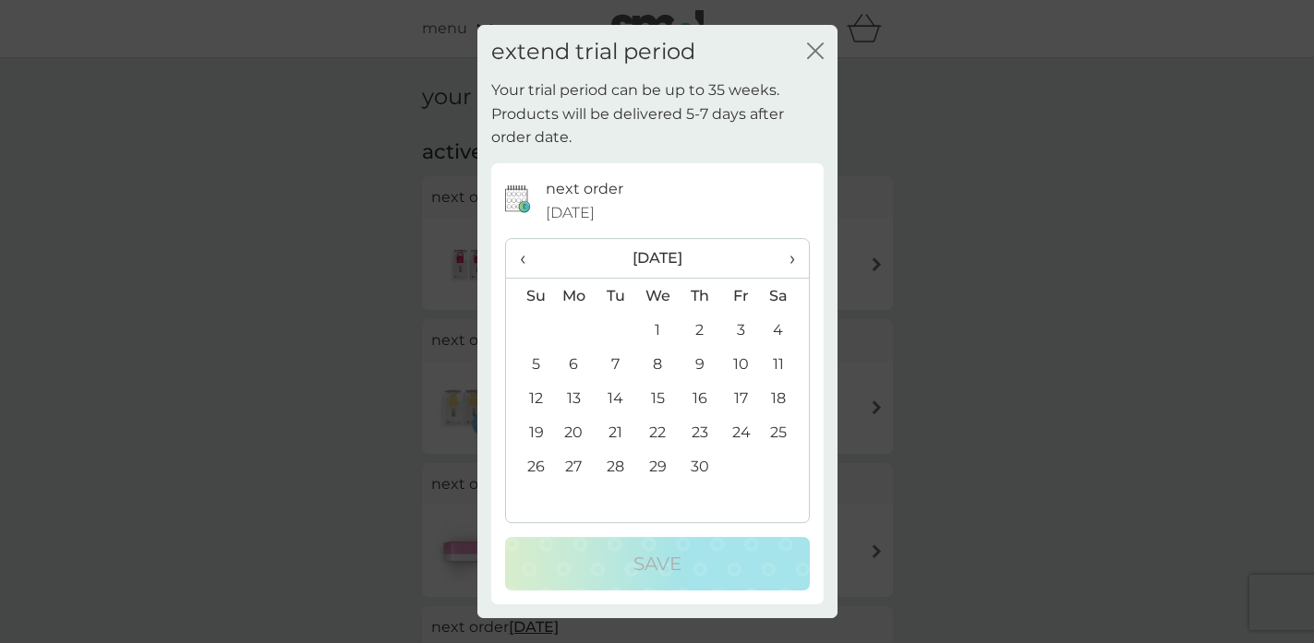
click at [794, 258] on th "›" at bounding box center [785, 259] width 46 height 40
click at [657, 366] on td "10" at bounding box center [657, 364] width 42 height 34
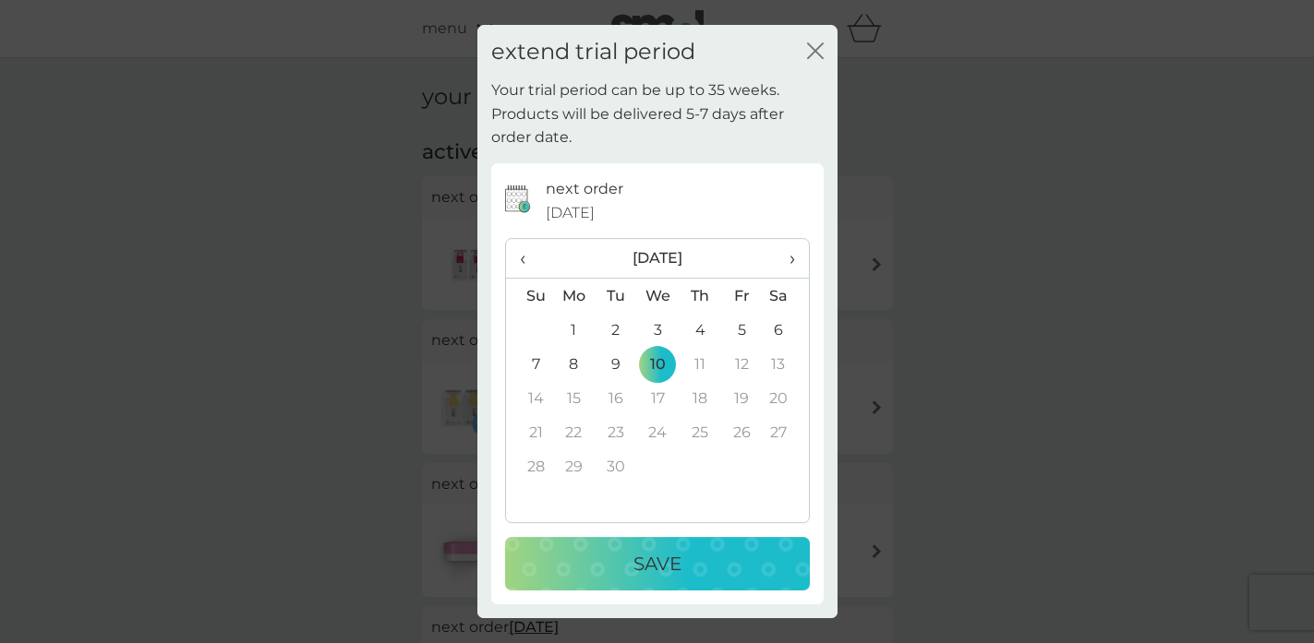
click at [622, 559] on div "Save" at bounding box center [657, 564] width 268 height 30
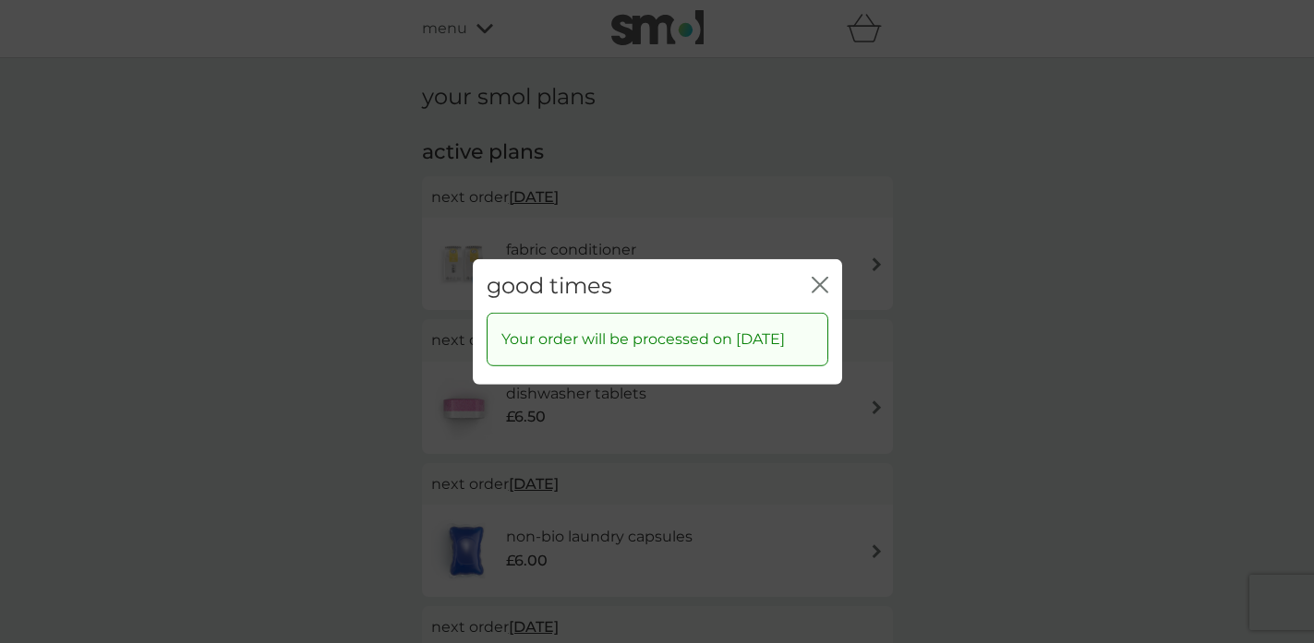
click at [823, 276] on icon "close" at bounding box center [819, 284] width 17 height 17
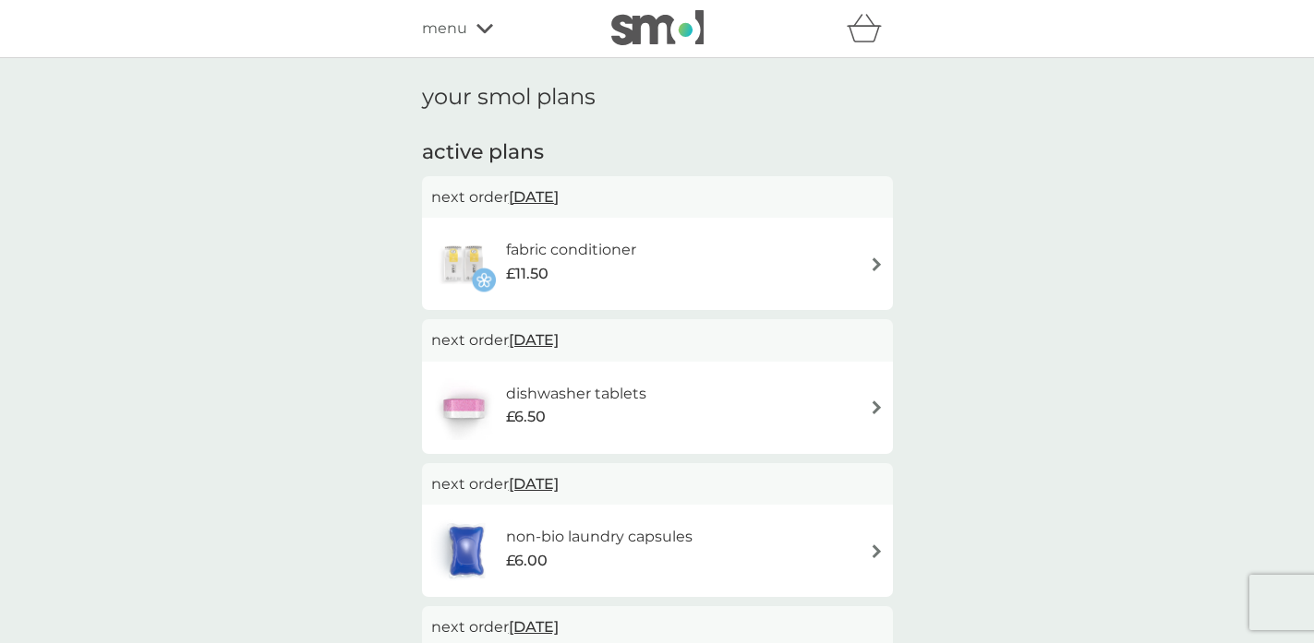
click at [877, 259] on img at bounding box center [877, 265] width 14 height 14
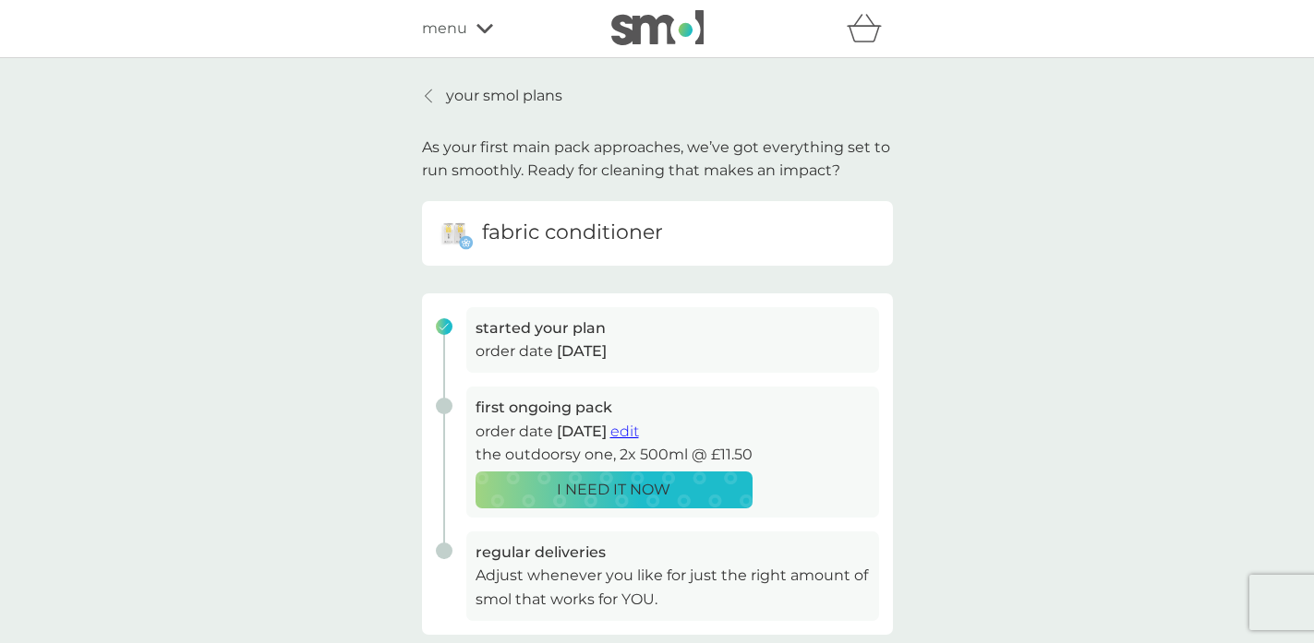
click at [502, 104] on p "your smol plans" at bounding box center [504, 96] width 116 height 24
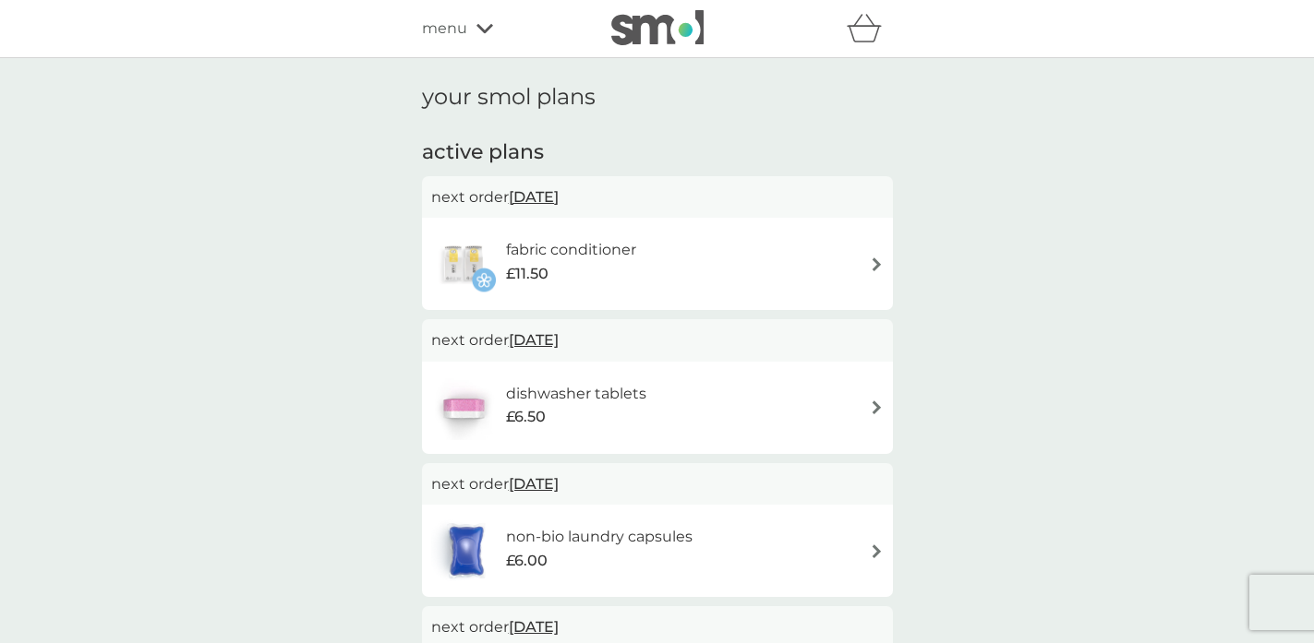
click at [559, 198] on span "[DATE]" at bounding box center [534, 197] width 50 height 36
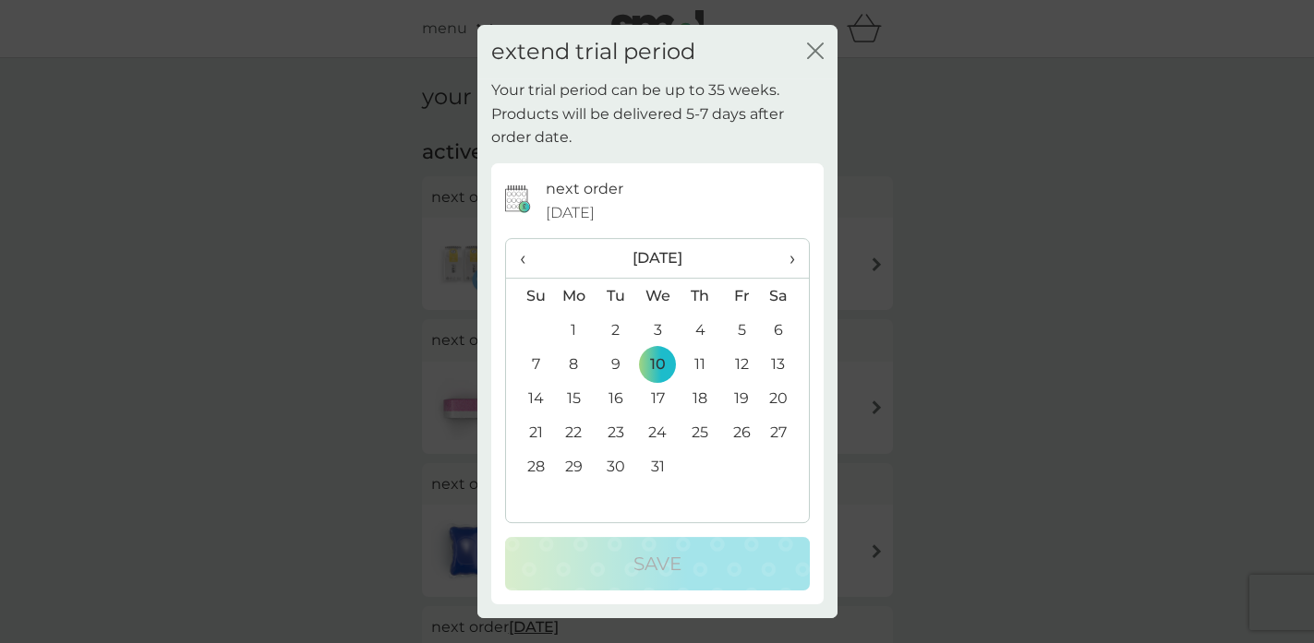
click at [799, 258] on th "›" at bounding box center [785, 259] width 46 height 40
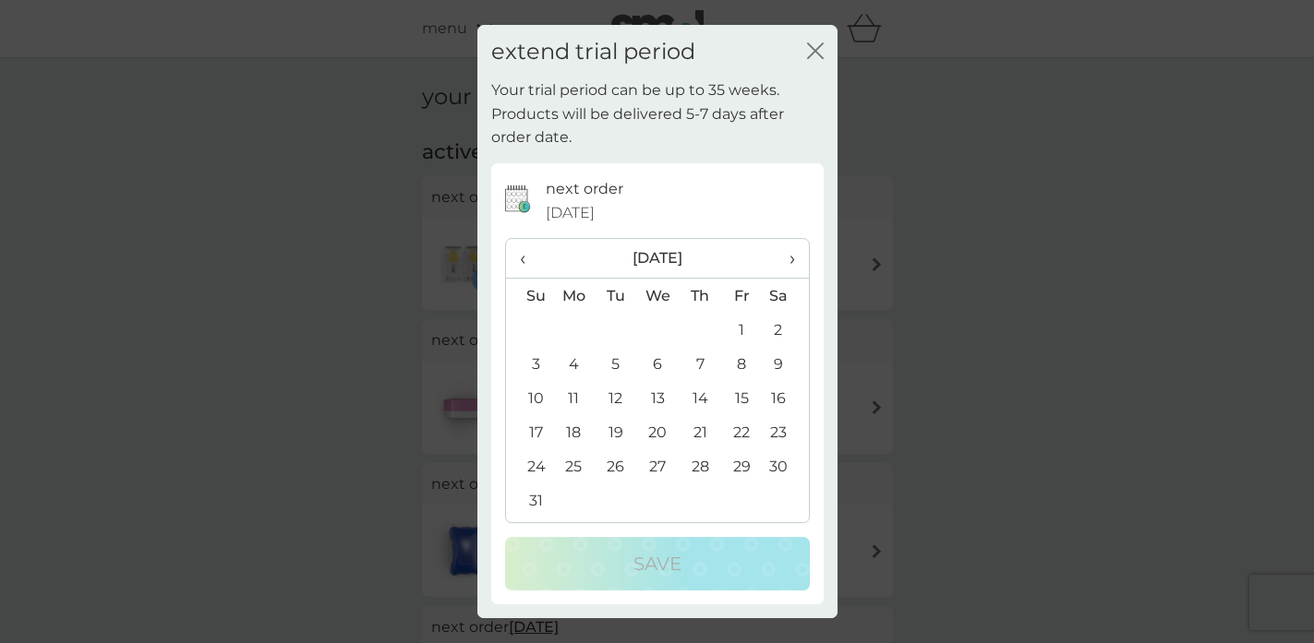
click at [799, 258] on th "›" at bounding box center [785, 259] width 46 height 40
click at [666, 359] on td "10" at bounding box center [657, 364] width 42 height 34
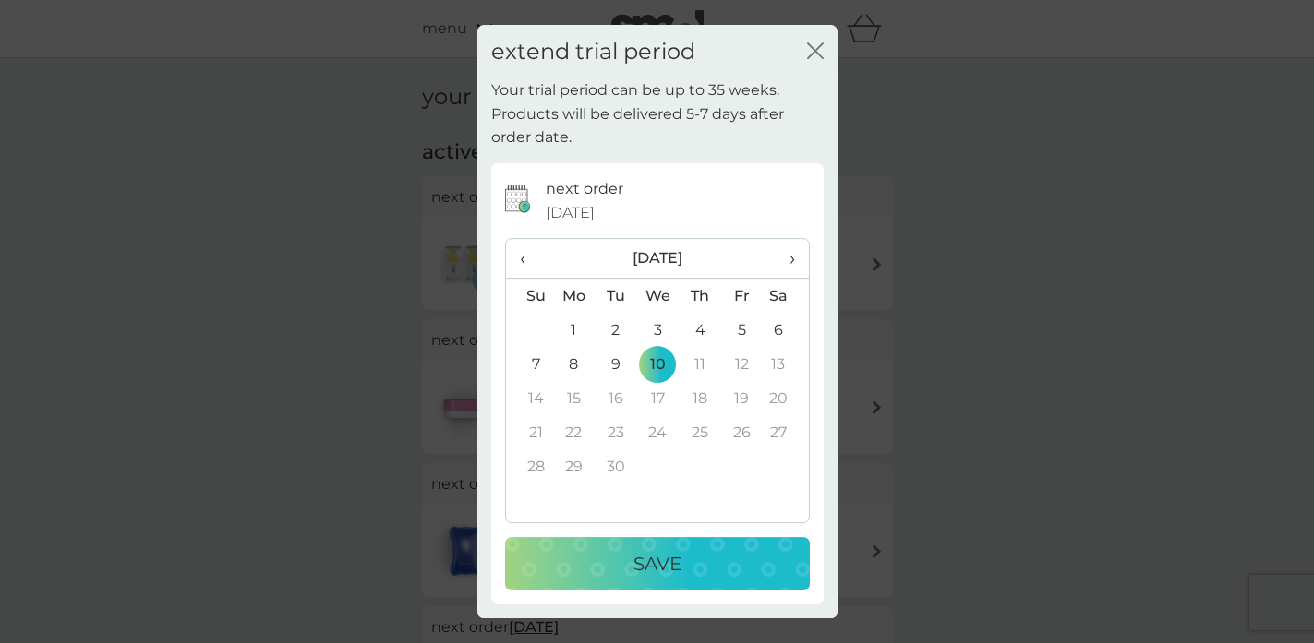
click at [646, 559] on p "Save" at bounding box center [657, 564] width 48 height 30
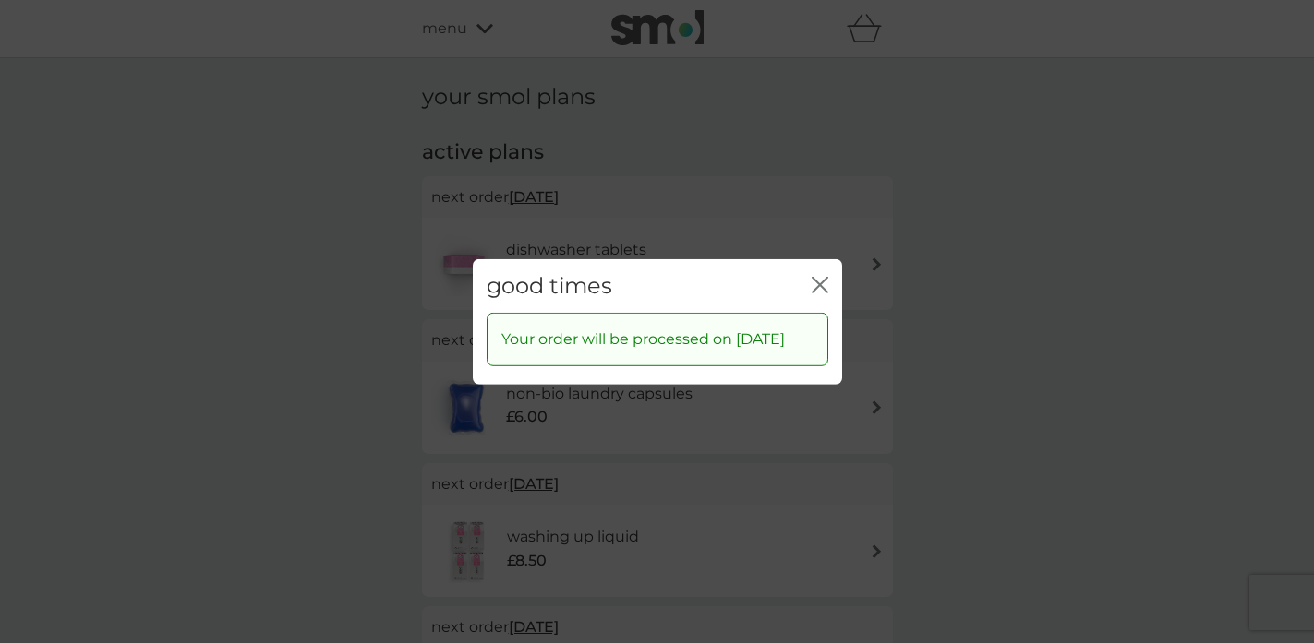
click at [823, 277] on icon "close" at bounding box center [823, 284] width 7 height 15
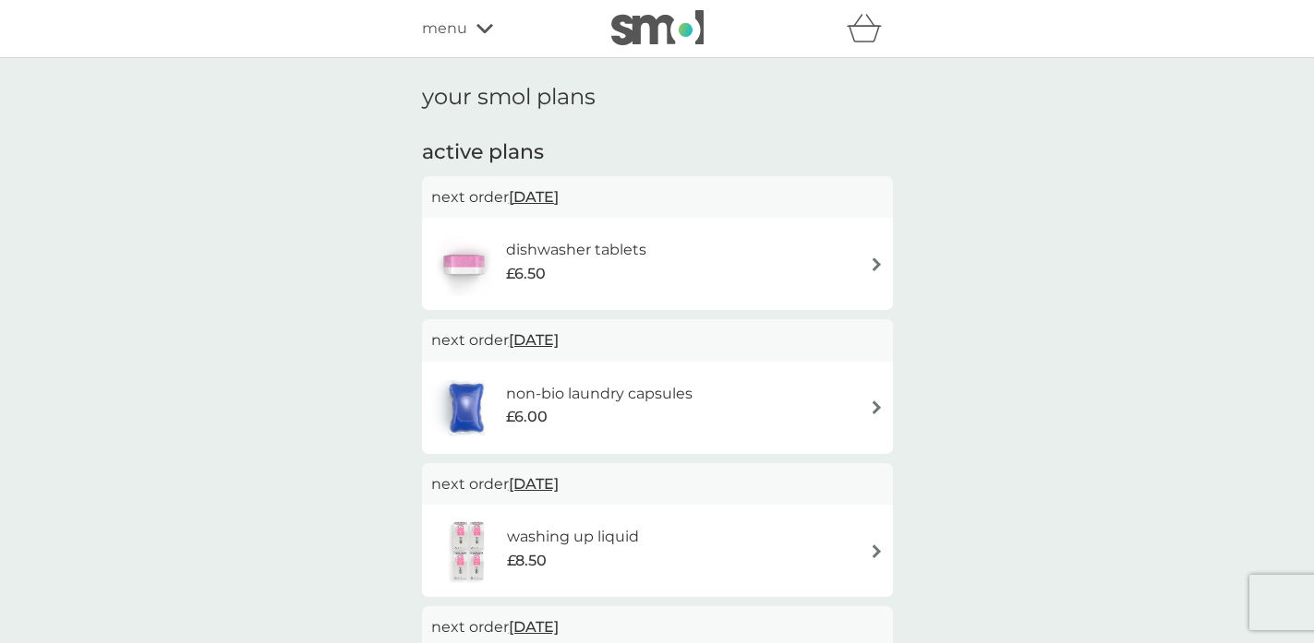
click at [559, 197] on span "[DATE]" at bounding box center [534, 197] width 50 height 36
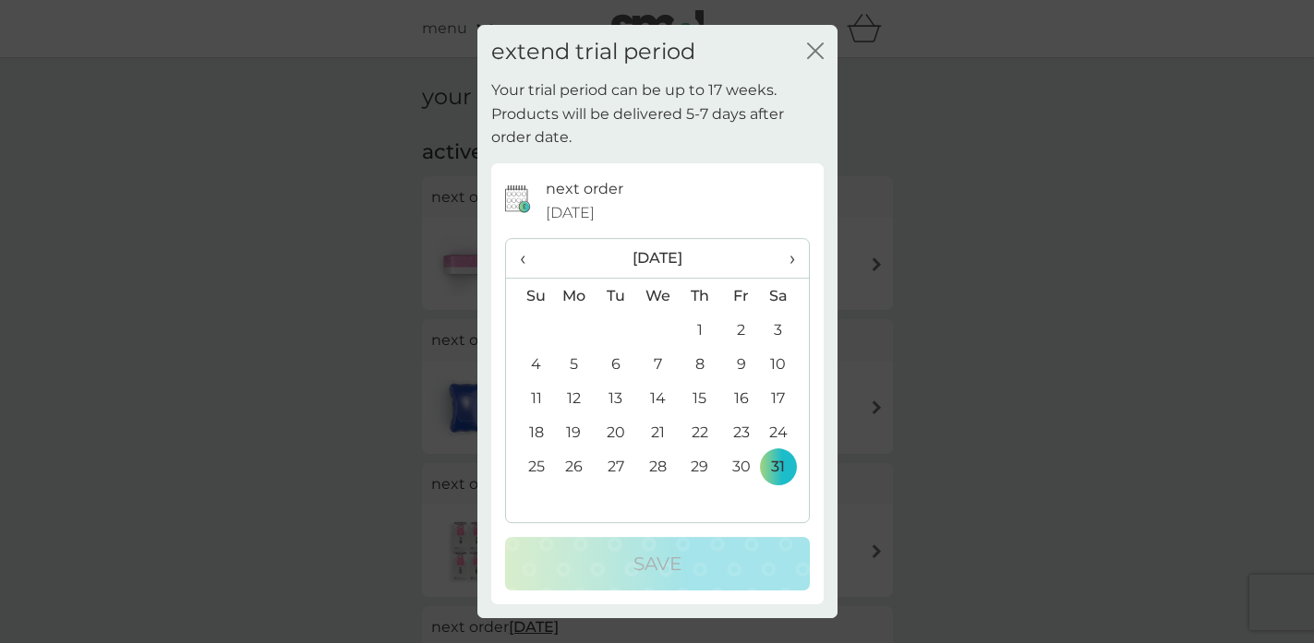
click at [797, 266] on th "›" at bounding box center [785, 259] width 46 height 40
click at [526, 266] on span "‹" at bounding box center [529, 258] width 19 height 39
click at [663, 363] on td "4" at bounding box center [657, 364] width 42 height 34
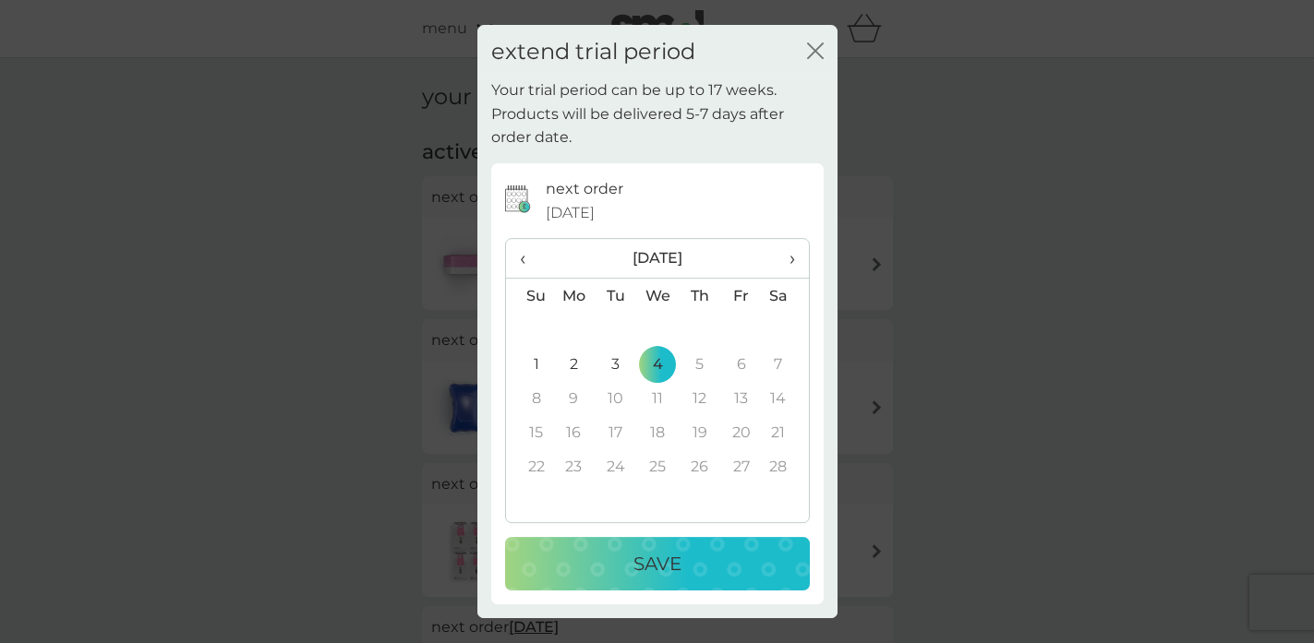
click at [645, 569] on p "Save" at bounding box center [657, 564] width 48 height 30
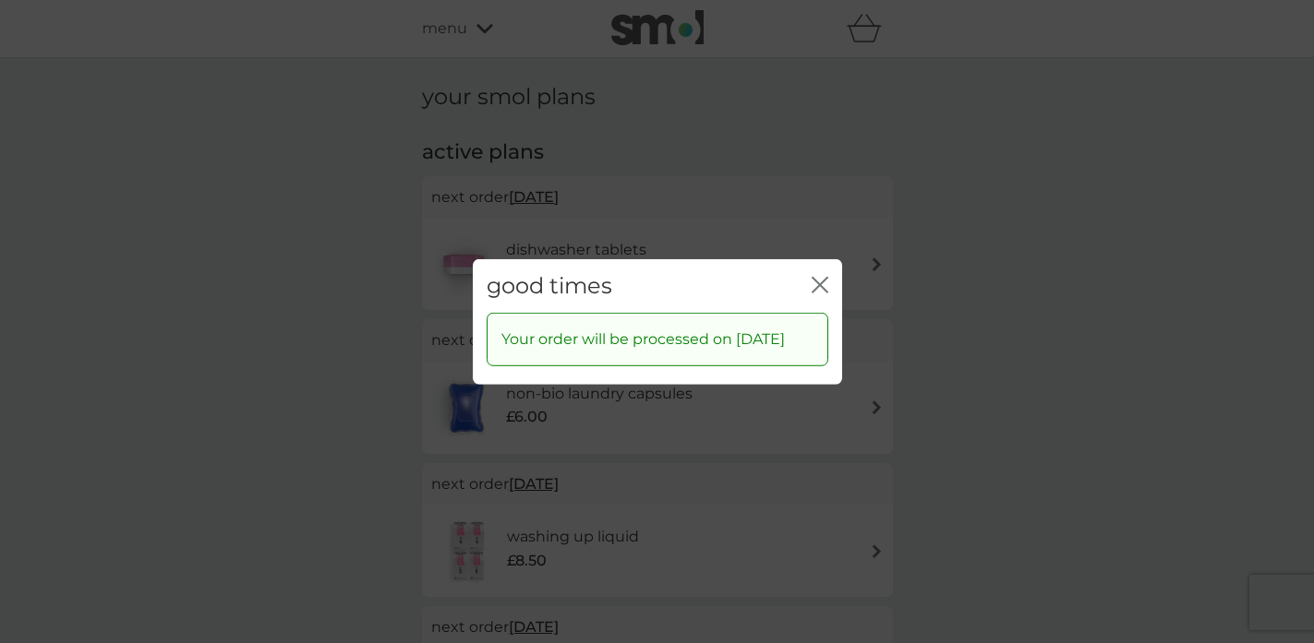
click at [815, 276] on icon "close" at bounding box center [819, 284] width 17 height 17
